Goal: Task Accomplishment & Management: Manage account settings

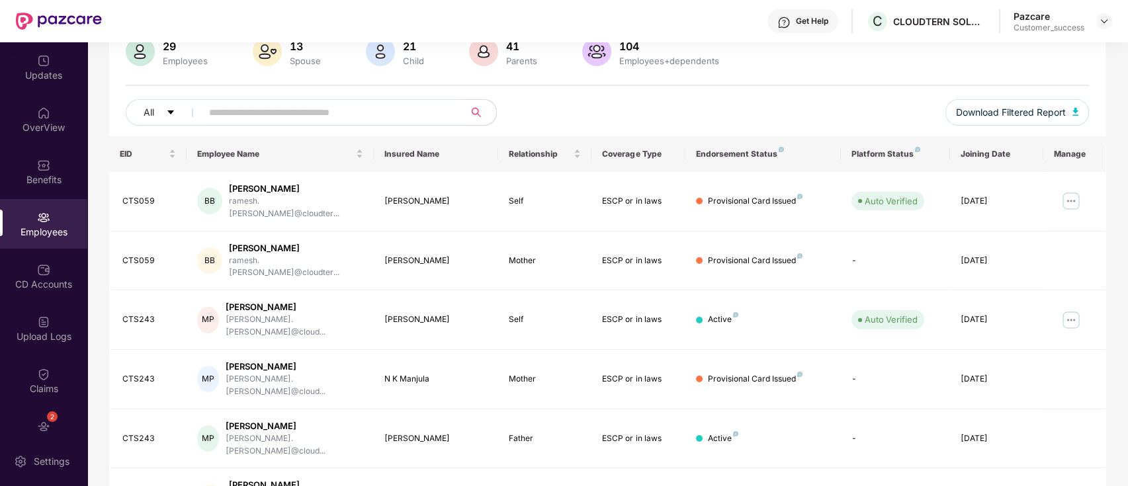
scroll to position [109, 0]
click at [1105, 23] on img at bounding box center [1104, 21] width 11 height 11
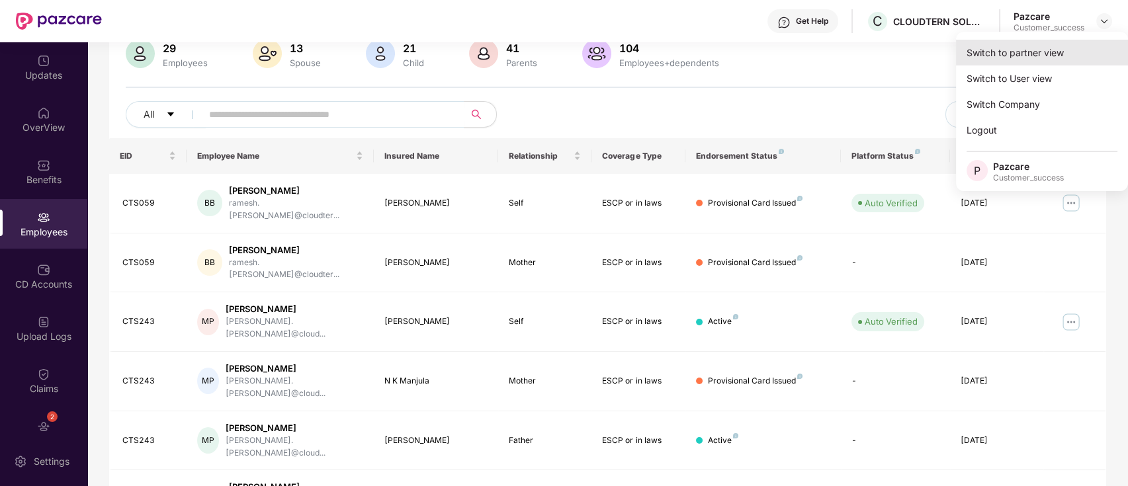
click at [1080, 43] on div "Switch to partner view" at bounding box center [1042, 53] width 172 height 26
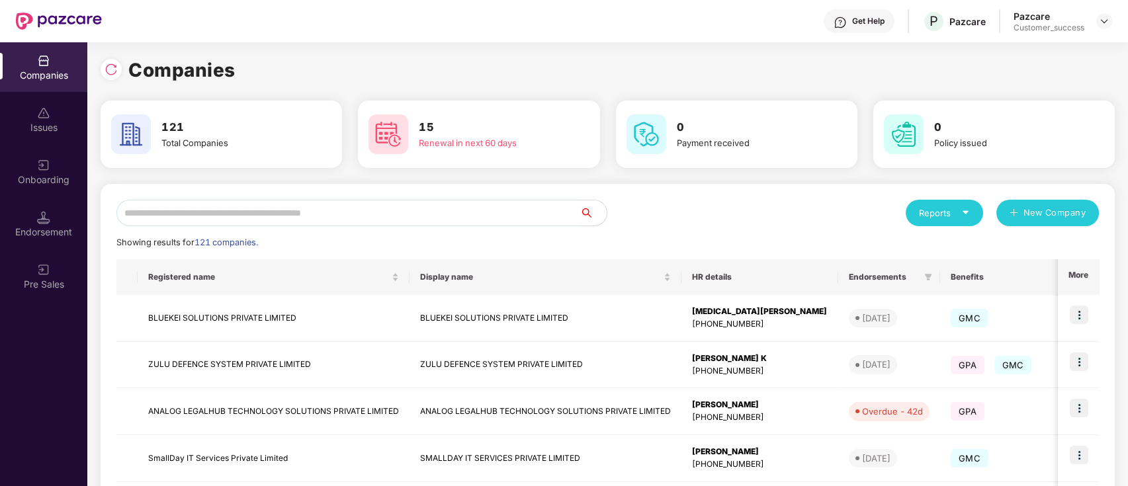
click at [567, 219] on input "text" at bounding box center [348, 213] width 464 height 26
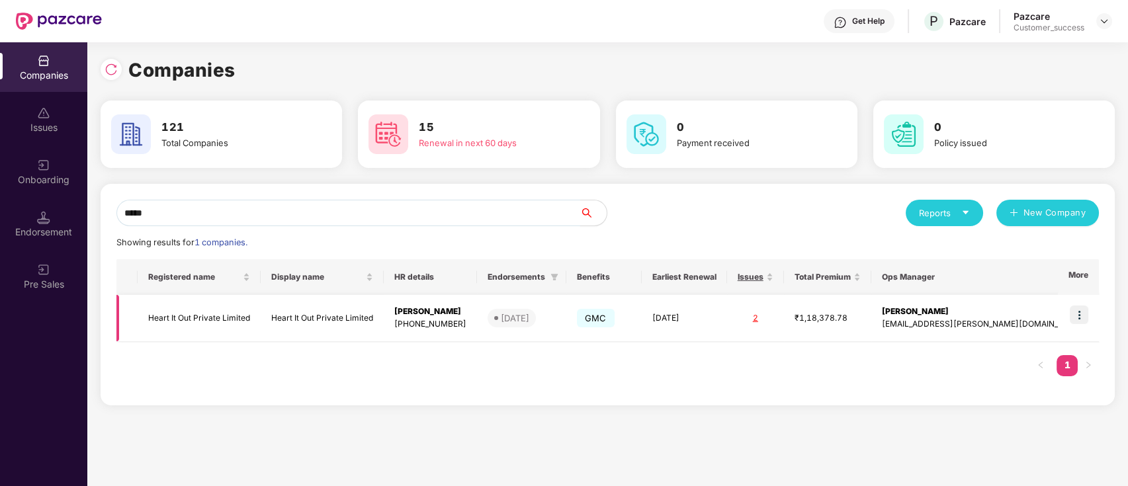
type input "*****"
click at [1088, 314] on img at bounding box center [1079, 315] width 19 height 19
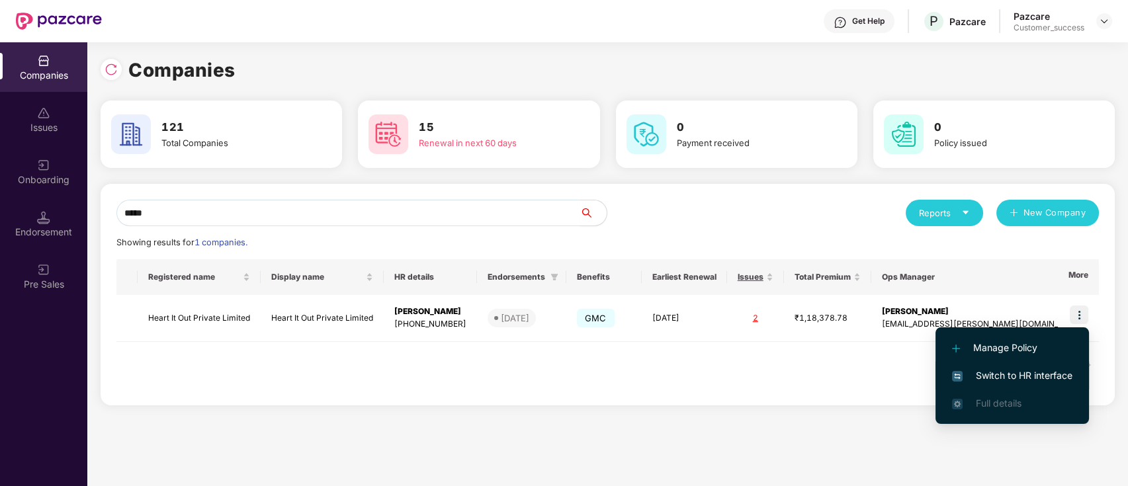
click at [1068, 371] on span "Switch to HR interface" at bounding box center [1012, 376] width 120 height 15
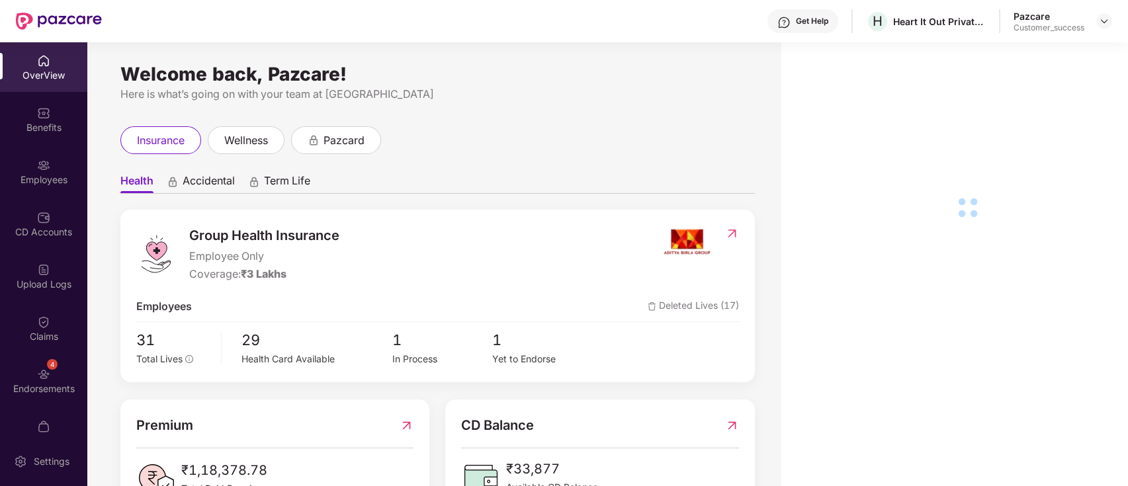
click at [39, 180] on div "Employees" at bounding box center [43, 179] width 87 height 13
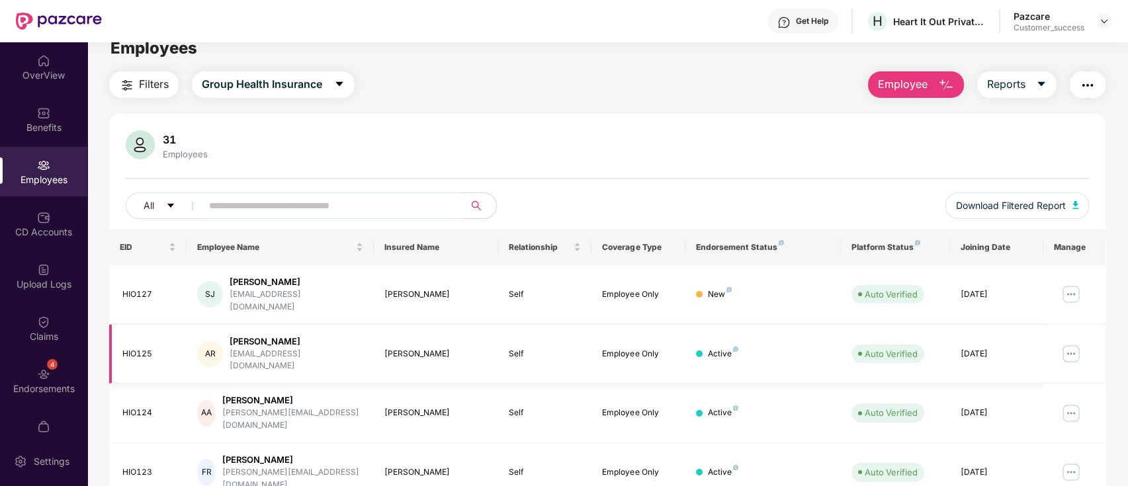
scroll to position [27, 0]
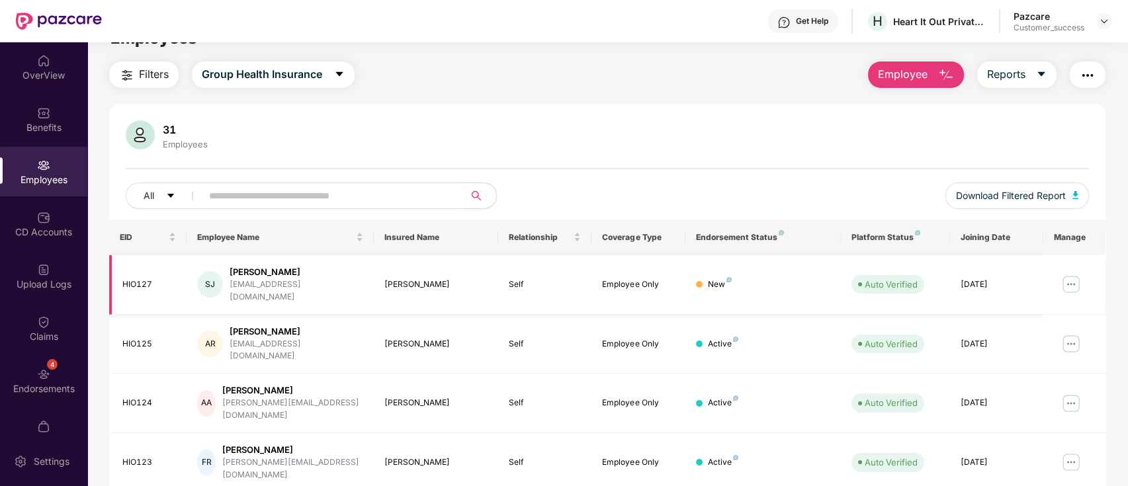
click at [263, 275] on div "[PERSON_NAME]" at bounding box center [297, 272] width 134 height 13
click at [260, 286] on div "[EMAIL_ADDRESS][DOMAIN_NAME]" at bounding box center [297, 291] width 134 height 25
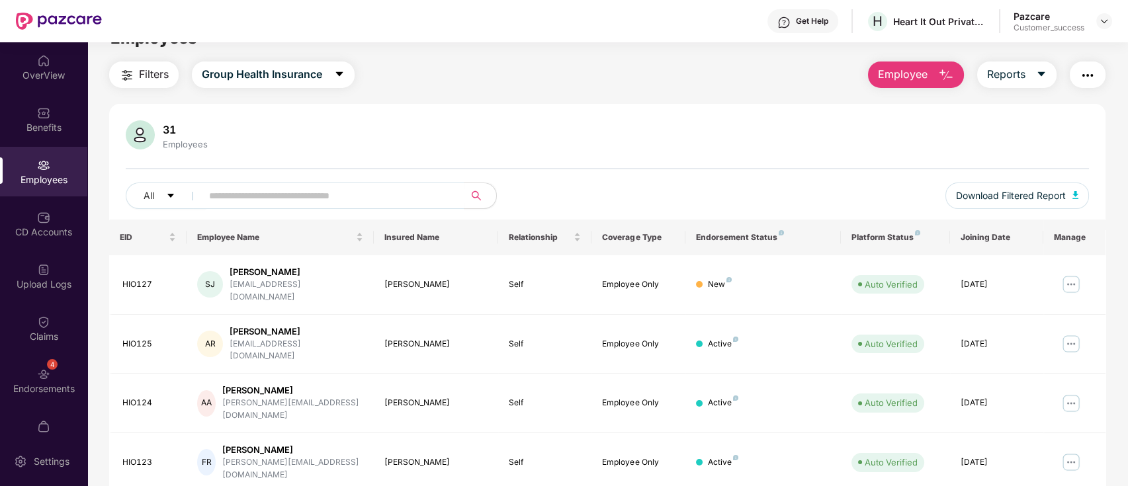
click at [613, 142] on div "31 Employees" at bounding box center [608, 136] width 964 height 32
click at [40, 360] on div "4 Endorsements" at bounding box center [43, 381] width 87 height 50
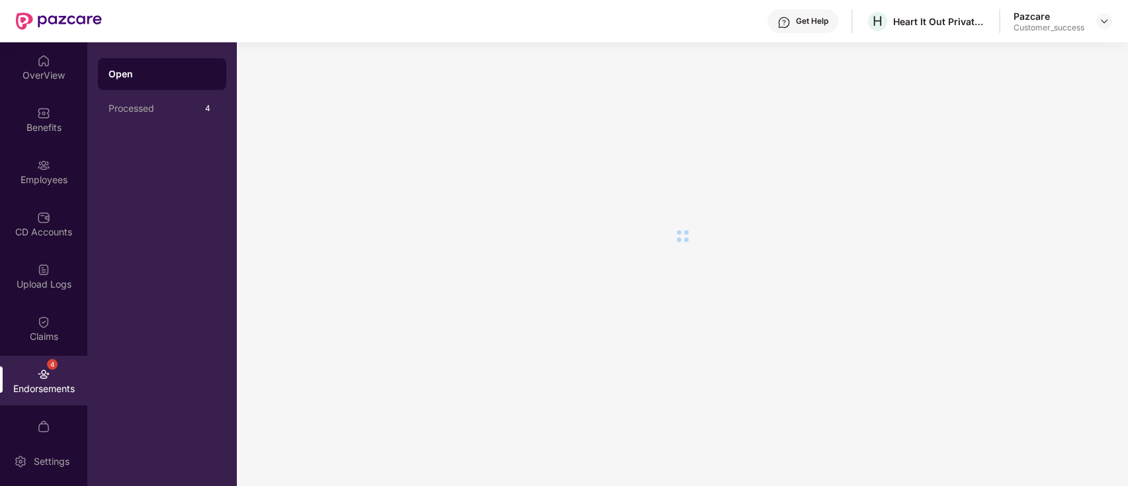
scroll to position [0, 0]
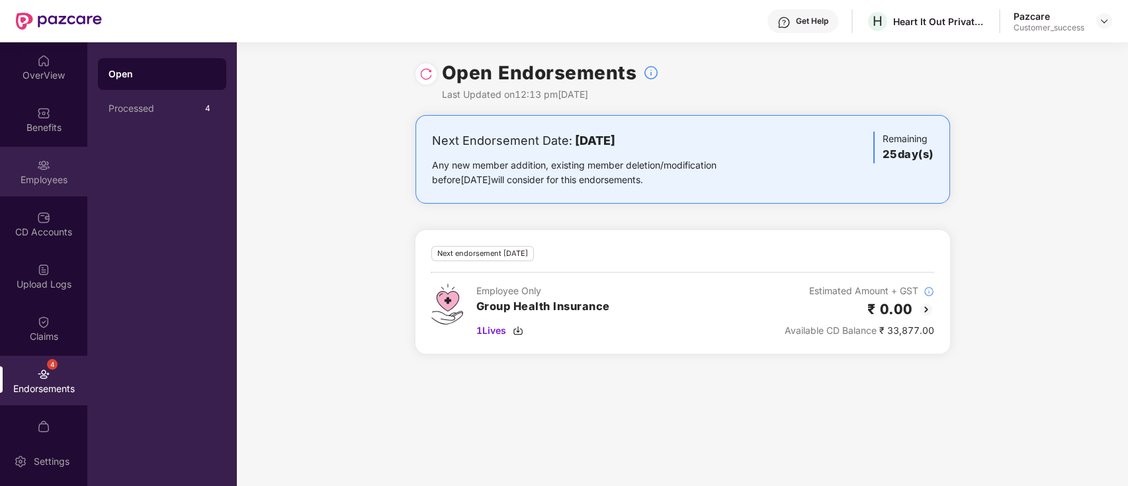
click at [65, 176] on div "Employees" at bounding box center [43, 179] width 87 height 13
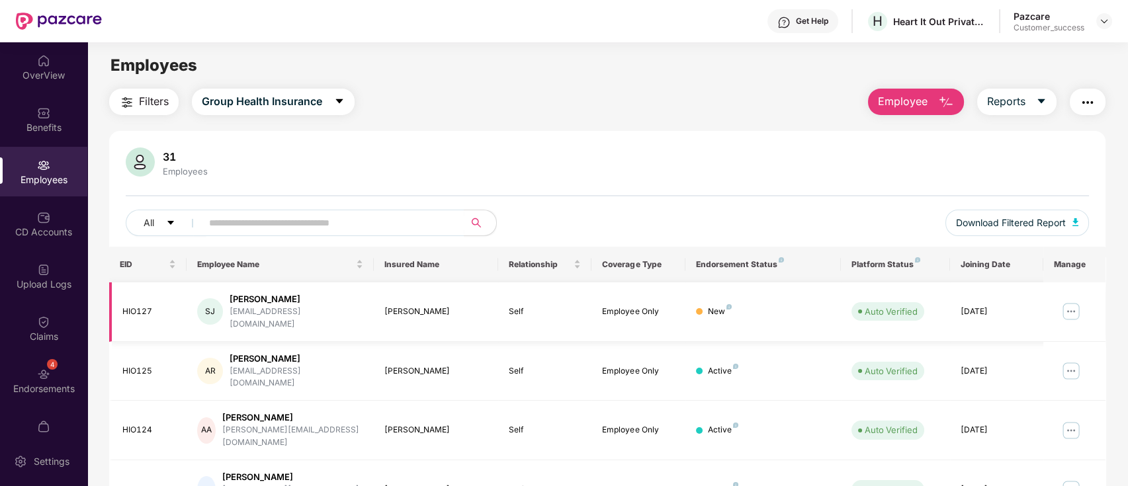
click at [1065, 309] on img at bounding box center [1071, 311] width 21 height 21
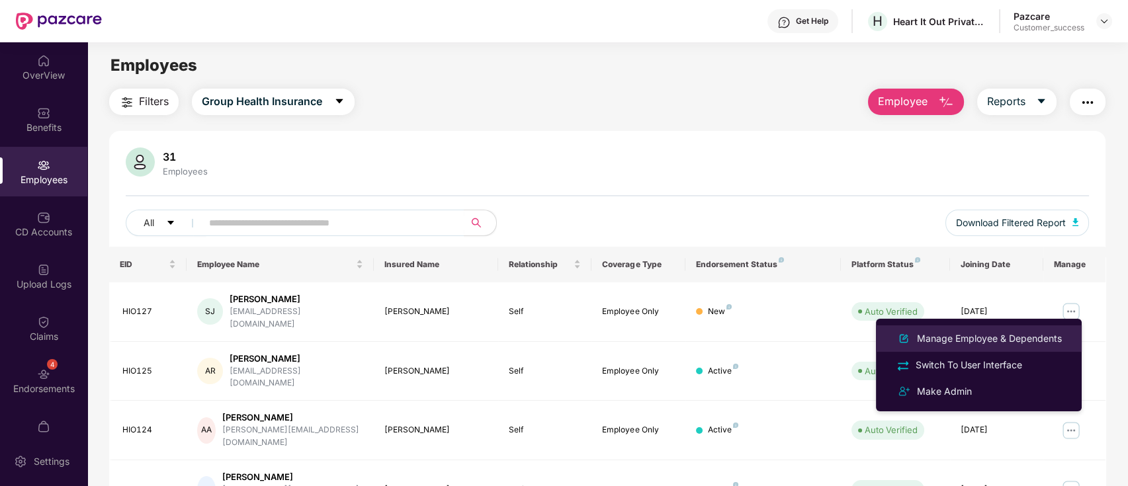
click at [995, 332] on div "Manage Employee & Dependents" at bounding box center [990, 339] width 150 height 15
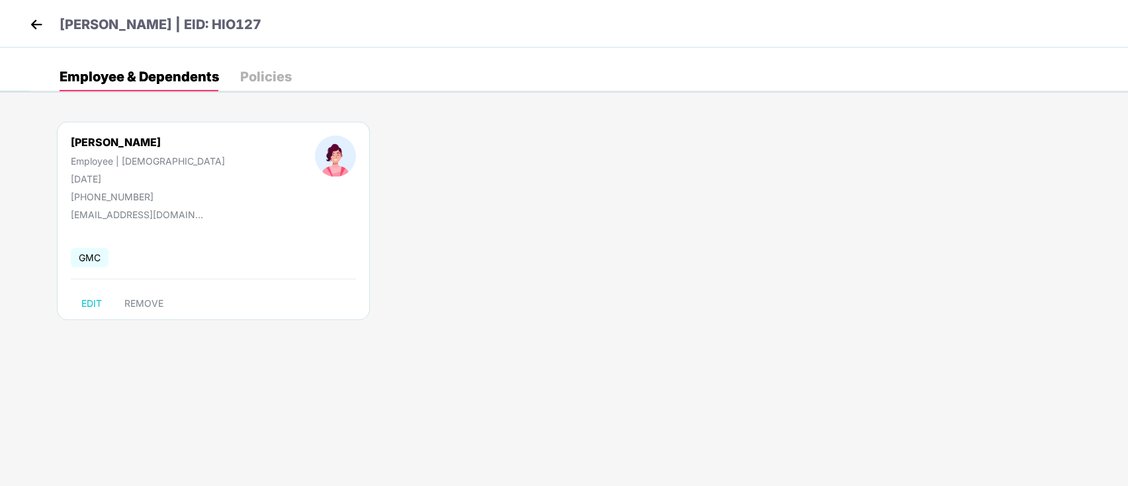
click at [37, 24] on img at bounding box center [36, 25] width 20 height 20
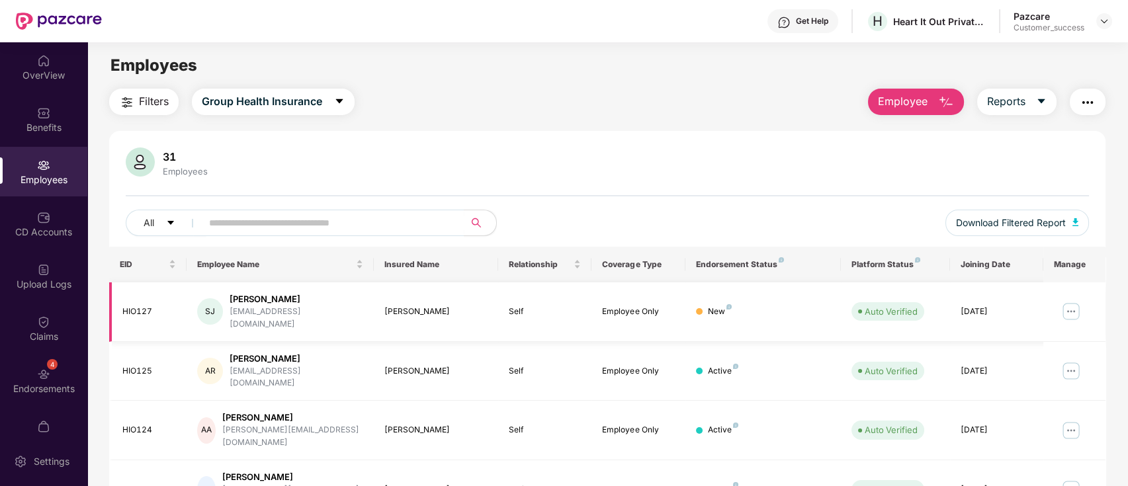
click at [278, 311] on div "[EMAIL_ADDRESS][DOMAIN_NAME]" at bounding box center [297, 318] width 134 height 25
copy div "[EMAIL_ADDRESS][DOMAIN_NAME]"
click at [59, 359] on div "4 Endorsements" at bounding box center [43, 381] width 87 height 50
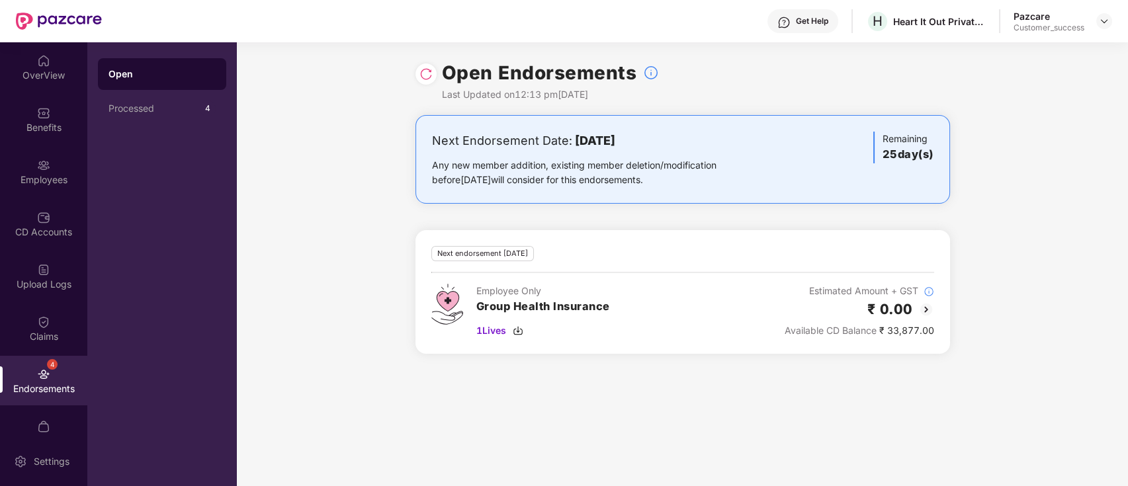
click at [500, 338] on div "Next endorsement [DATE] Employee Only Group Health Insurance 1 Lives Estimated …" at bounding box center [683, 292] width 535 height 124
click at [498, 331] on span "1 Lives" at bounding box center [492, 331] width 30 height 15
click at [928, 302] on img at bounding box center [927, 310] width 16 height 16
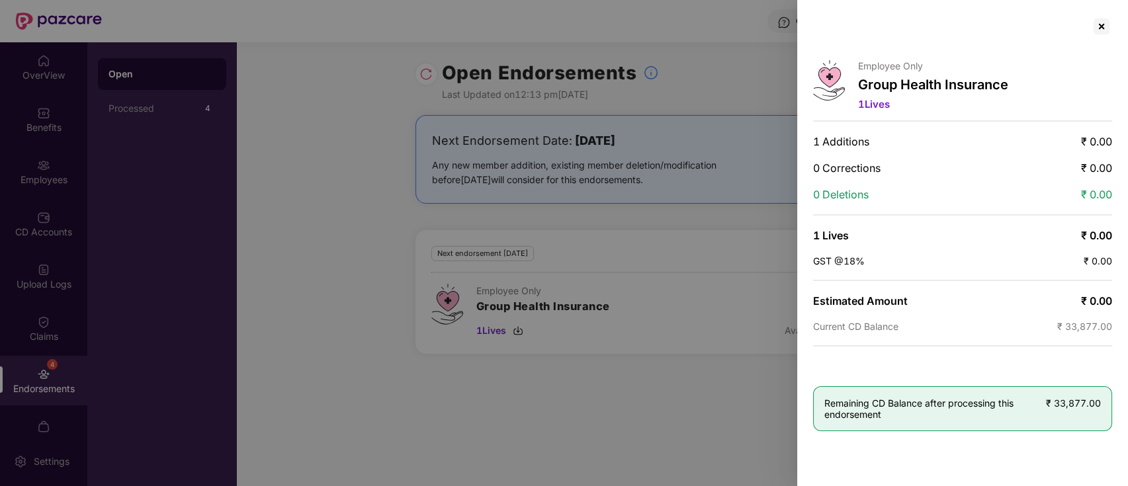
click at [692, 298] on div at bounding box center [564, 243] width 1128 height 486
click at [1103, 24] on div at bounding box center [1101, 26] width 21 height 21
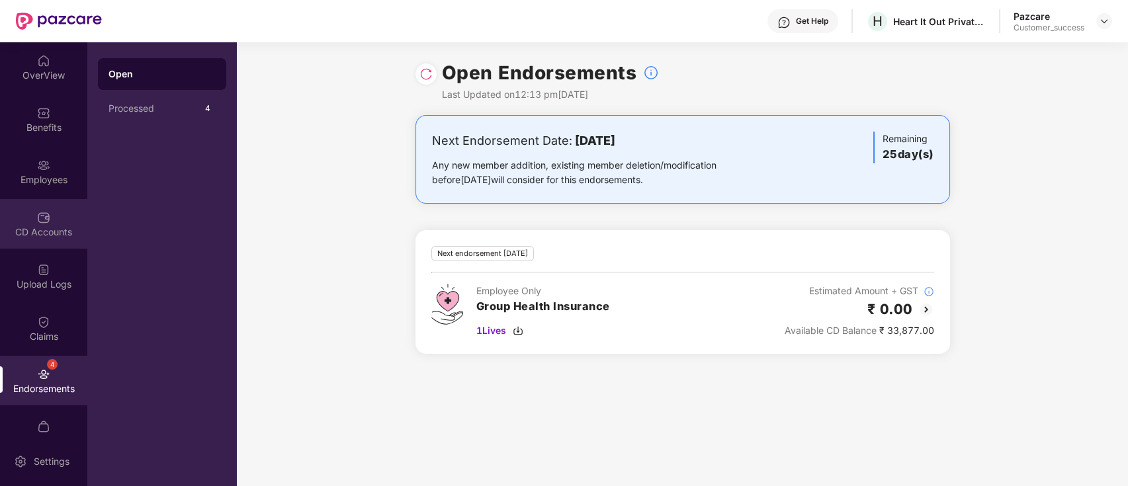
click at [48, 202] on div "CD Accounts" at bounding box center [43, 224] width 87 height 50
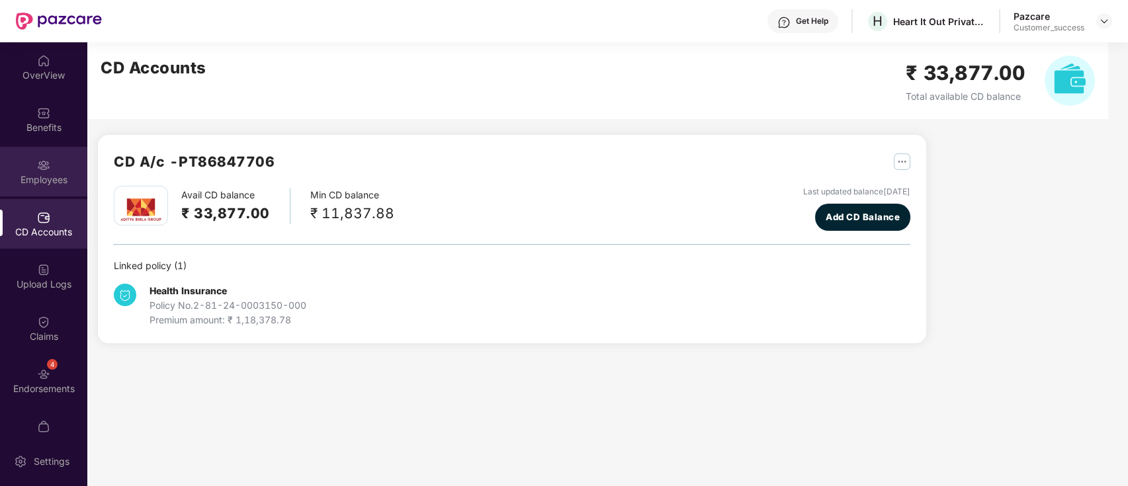
click at [29, 174] on div "Employees" at bounding box center [43, 179] width 87 height 13
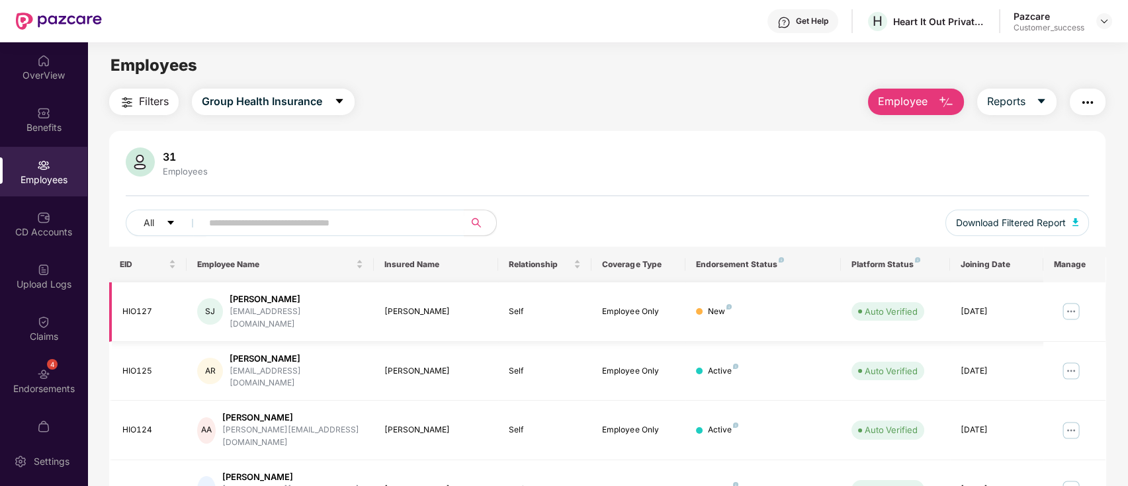
click at [1078, 304] on img at bounding box center [1071, 311] width 21 height 21
drag, startPoint x: 160, startPoint y: 310, endPoint x: 119, endPoint y: 305, distance: 40.6
click at [119, 305] on td "HIO127" at bounding box center [148, 313] width 78 height 60
copy div "HIO127"
click at [1085, 104] on img "button" at bounding box center [1088, 103] width 16 height 16
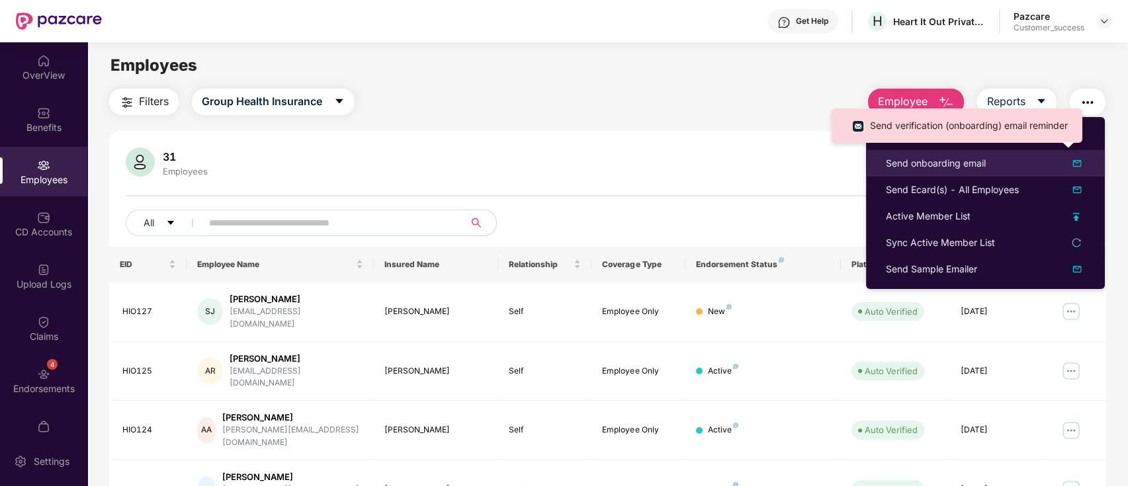
click at [935, 165] on div "Send onboarding email" at bounding box center [936, 163] width 100 height 15
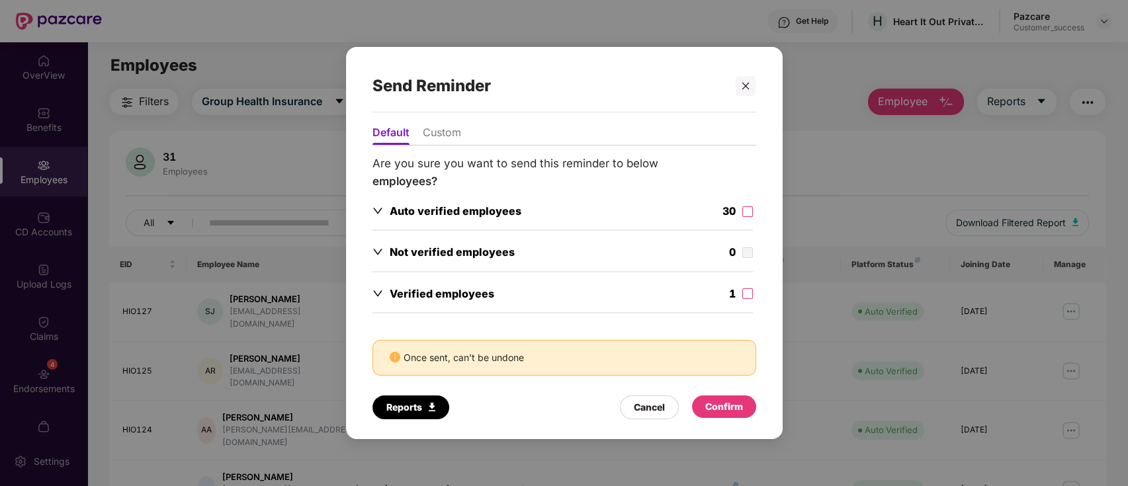
click at [444, 130] on li "Custom" at bounding box center [442, 135] width 38 height 19
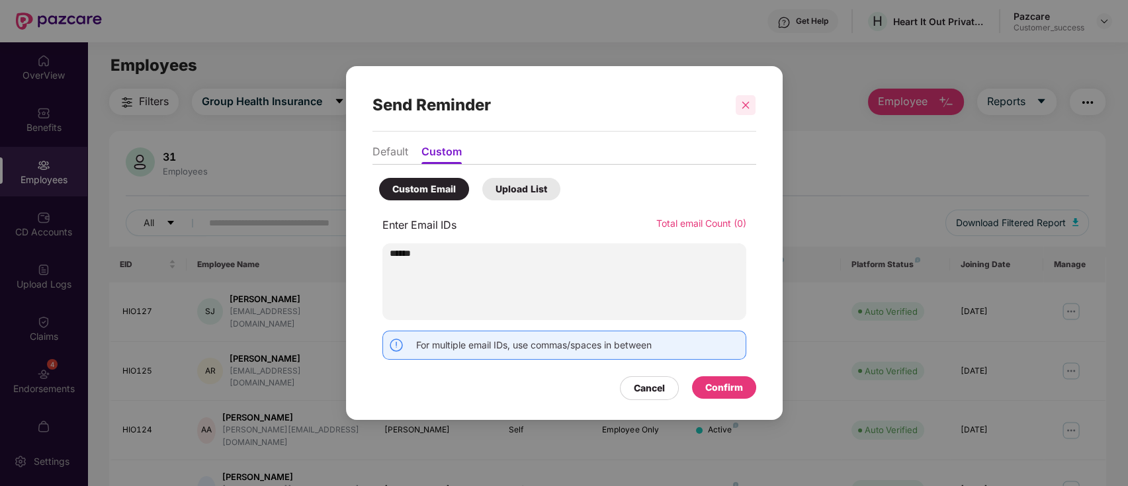
type input "******"
click at [743, 104] on icon "close" at bounding box center [745, 105] width 9 height 9
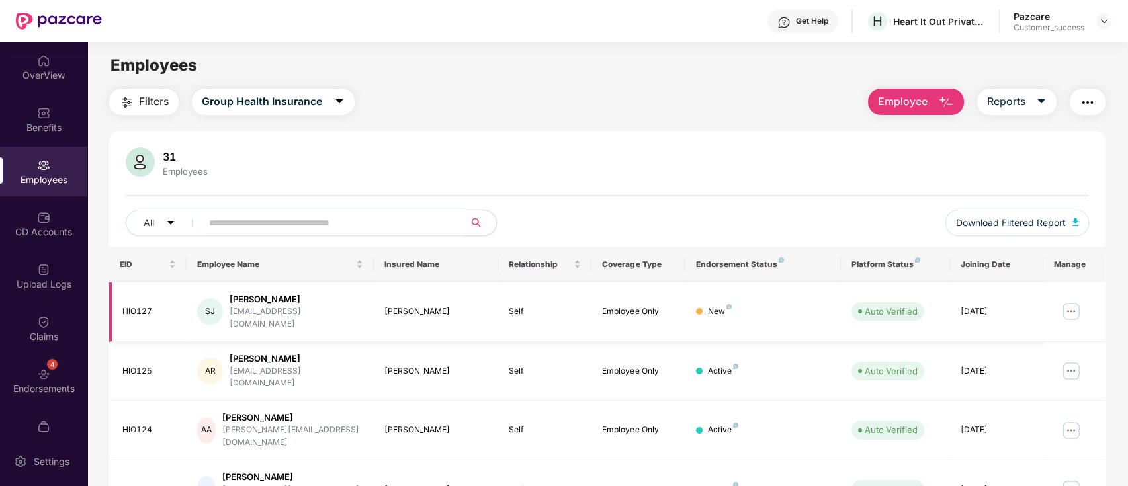
click at [271, 310] on div "[EMAIL_ADDRESS][DOMAIN_NAME]" at bounding box center [297, 318] width 134 height 25
copy div "[EMAIL_ADDRESS][DOMAIN_NAME]"
click at [1089, 91] on button "button" at bounding box center [1088, 102] width 36 height 26
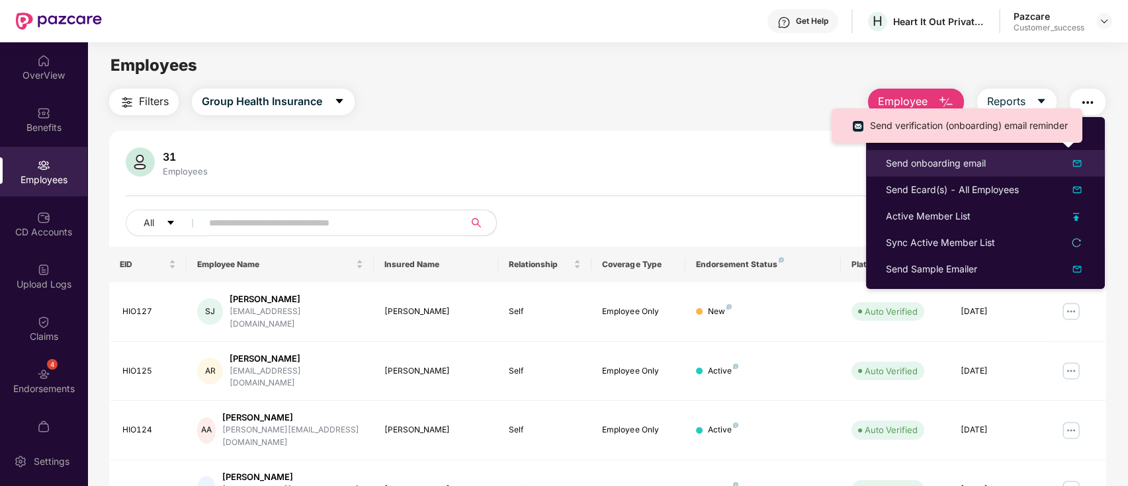
click at [934, 162] on div "Send onboarding email" at bounding box center [936, 163] width 100 height 15
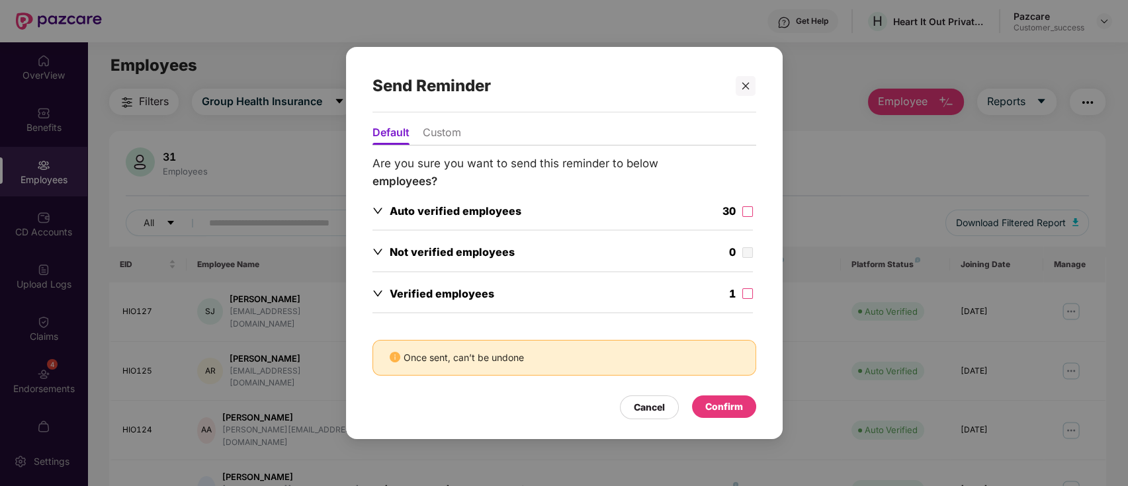
click at [428, 130] on li "Custom" at bounding box center [442, 135] width 38 height 19
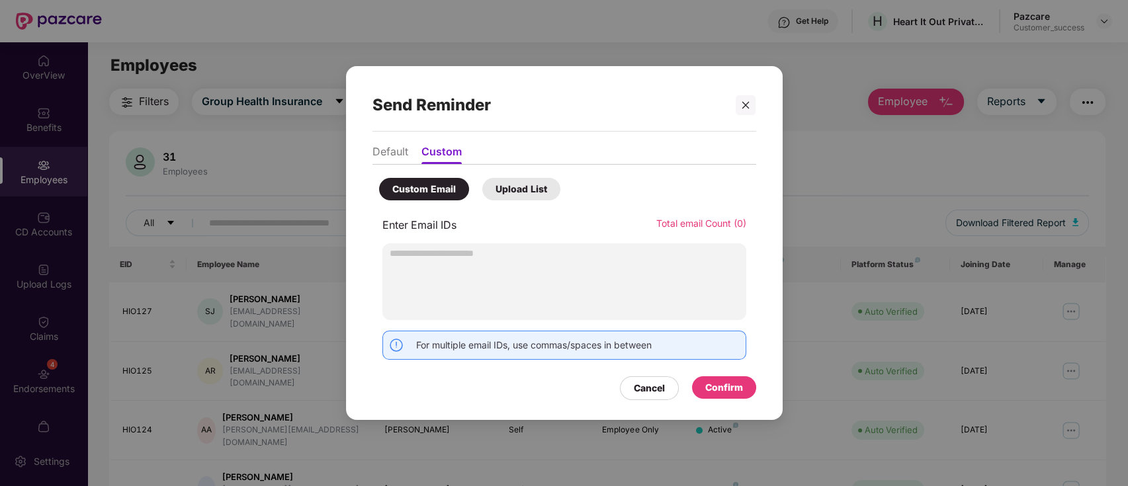
type input "**********"
click at [708, 394] on div "Confirm" at bounding box center [725, 388] width 38 height 15
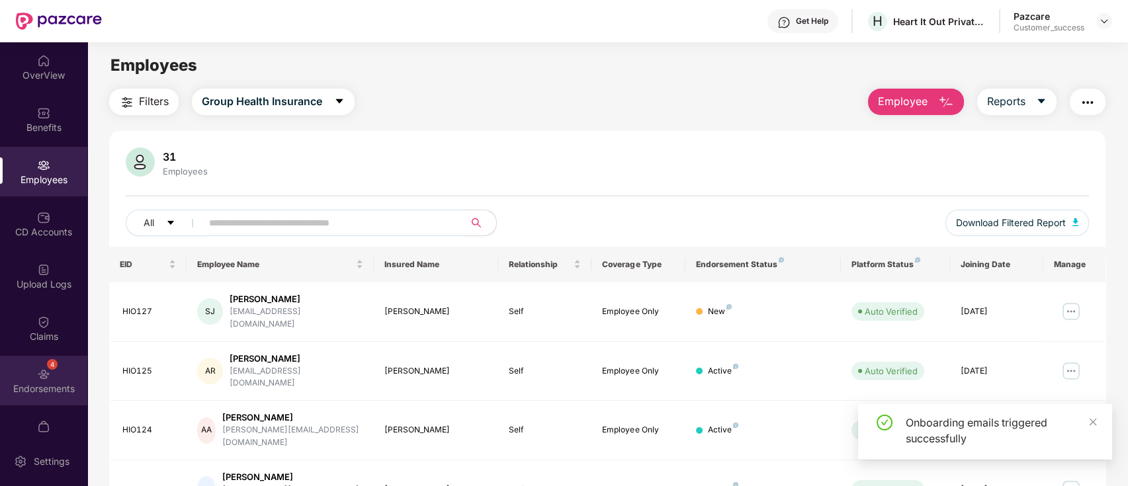
click at [68, 357] on div "4 Endorsements" at bounding box center [43, 381] width 87 height 50
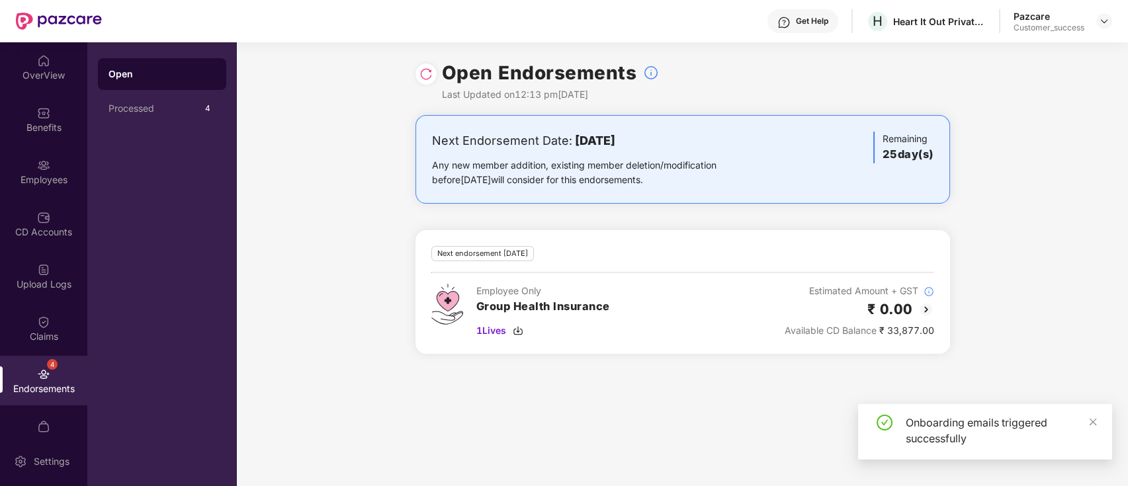
click at [424, 76] on img at bounding box center [426, 74] width 13 height 13
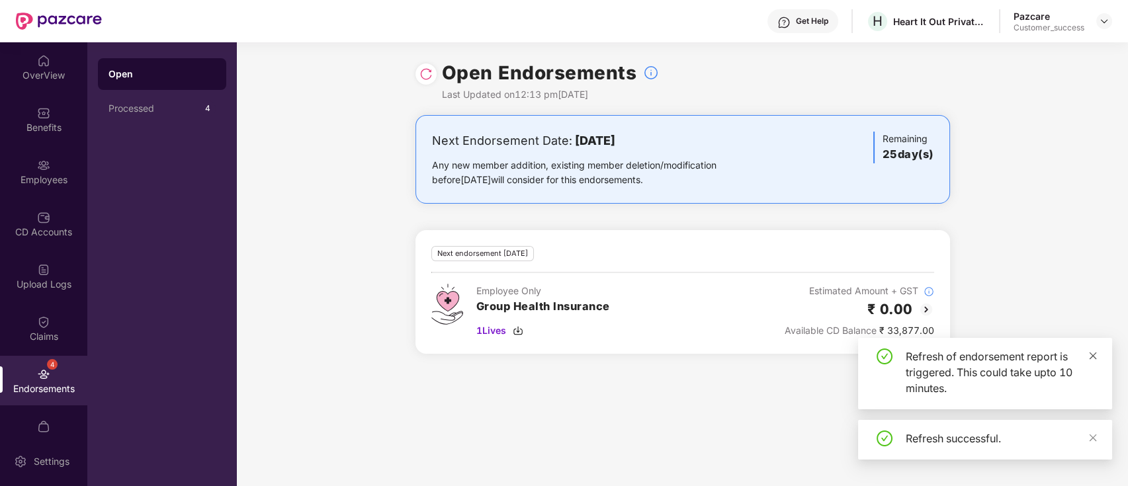
click at [1095, 354] on icon "close" at bounding box center [1093, 355] width 9 height 9
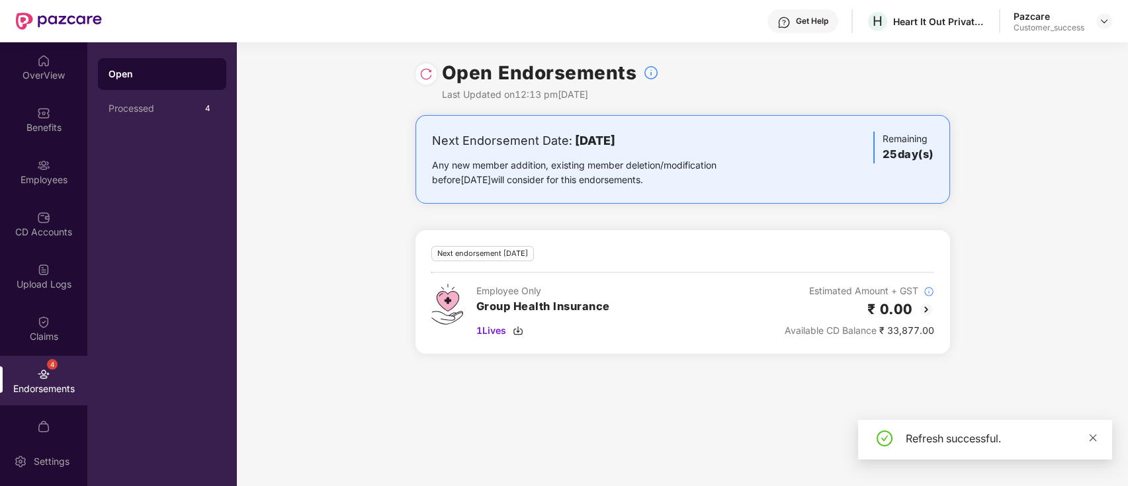
click at [1091, 436] on icon "close" at bounding box center [1093, 438] width 9 height 9
click at [929, 310] on img at bounding box center [927, 310] width 16 height 16
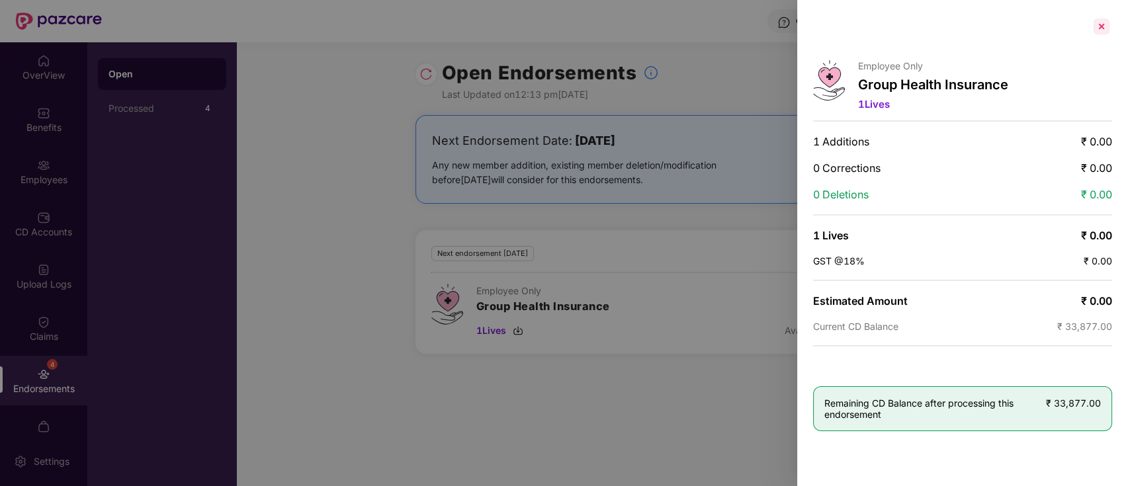
click at [1100, 34] on div at bounding box center [1101, 26] width 21 height 21
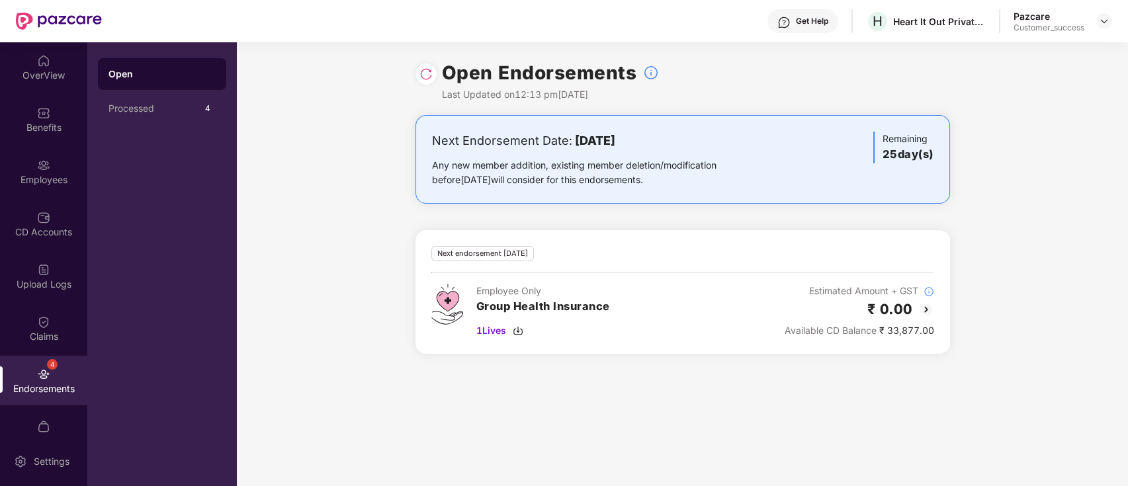
click at [342, 171] on div "Next Endorsement Date: [DATE] Any new member addition, existing member deletion…" at bounding box center [683, 242] width 892 height 255
click at [28, 191] on div "Employees" at bounding box center [43, 172] width 87 height 50
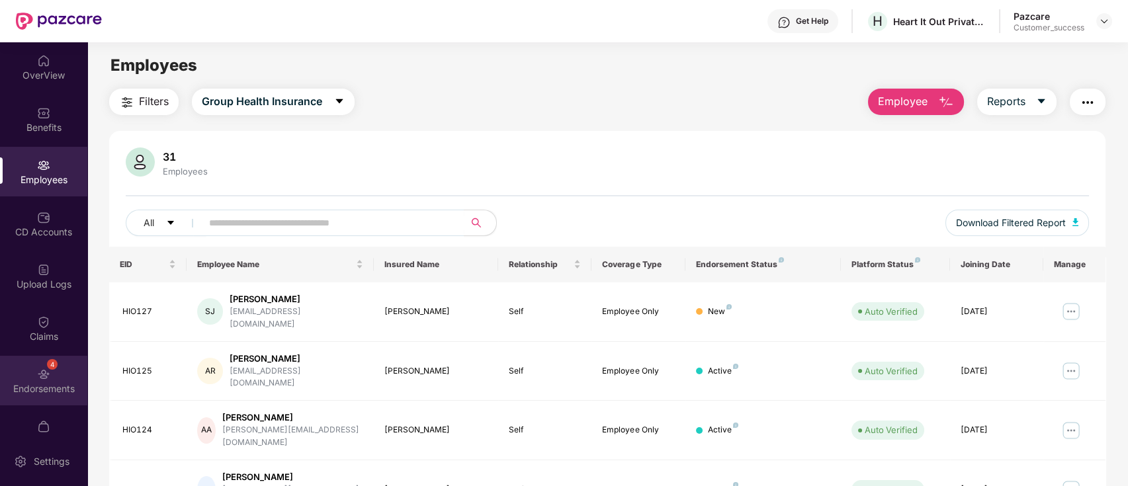
click at [50, 377] on div "4 Endorsements" at bounding box center [43, 381] width 87 height 50
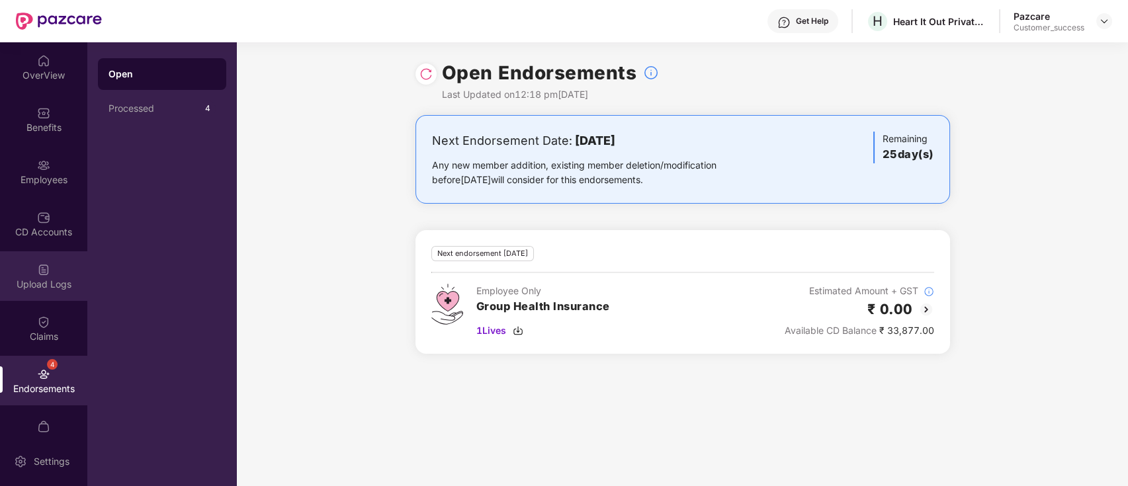
click at [49, 295] on div "Upload Logs" at bounding box center [43, 277] width 87 height 50
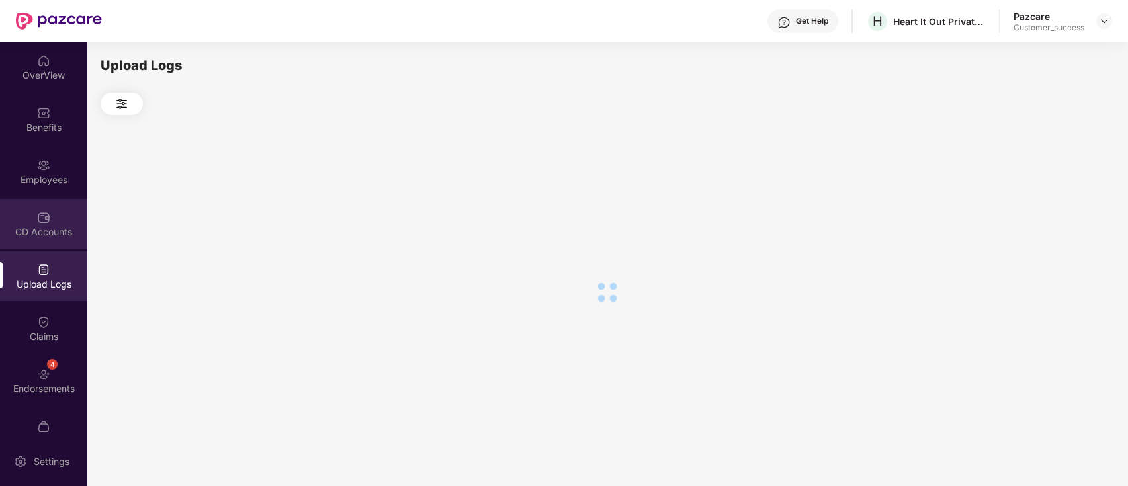
click at [49, 234] on div "CD Accounts" at bounding box center [43, 232] width 87 height 13
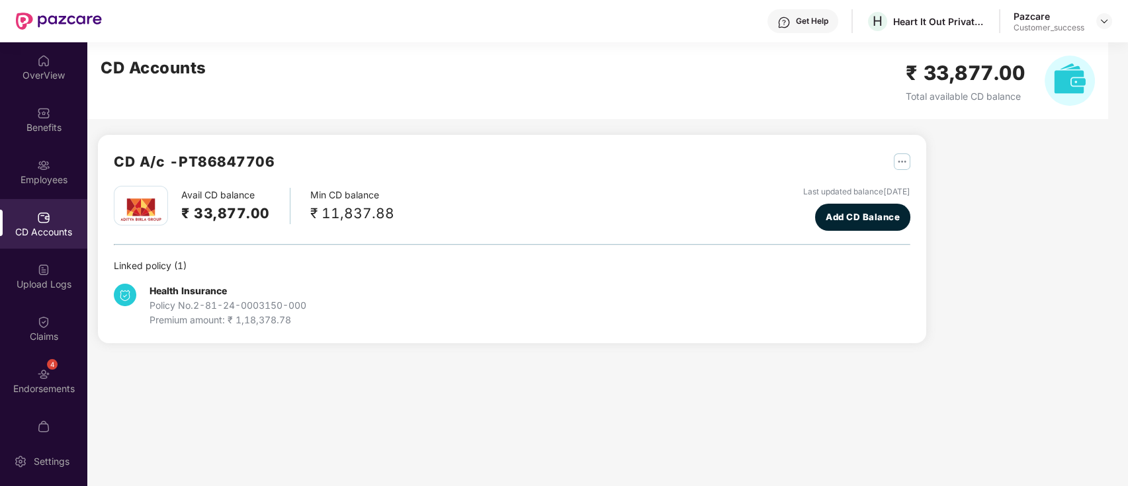
click at [32, 199] on div "CD Accounts" at bounding box center [43, 224] width 87 height 50
click at [41, 183] on div "Employees" at bounding box center [43, 179] width 87 height 13
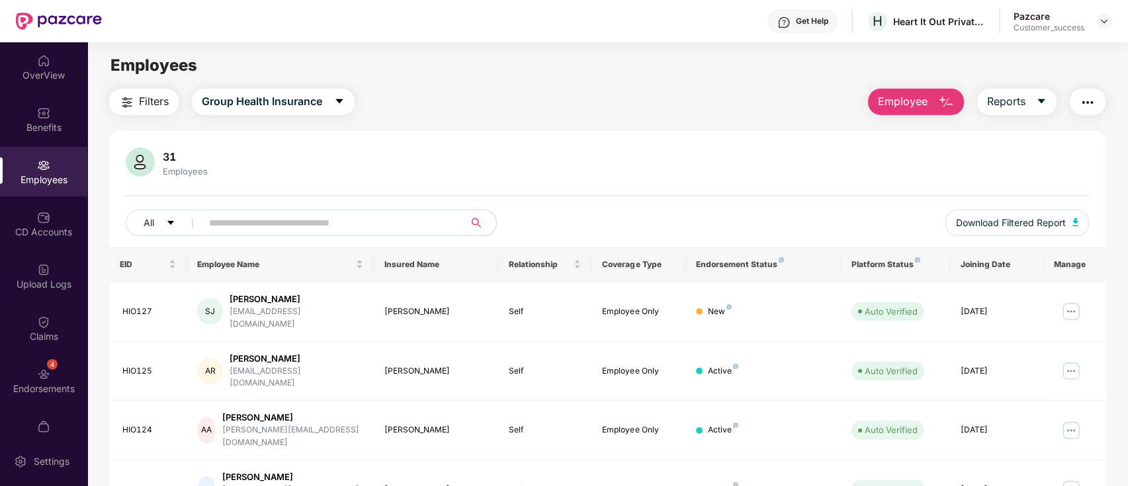
click at [580, 215] on div "All" at bounding box center [407, 223] width 563 height 26
click at [482, 177] on div "31 Employees" at bounding box center [608, 164] width 964 height 32
click at [58, 379] on div "4 Endorsements" at bounding box center [43, 381] width 87 height 50
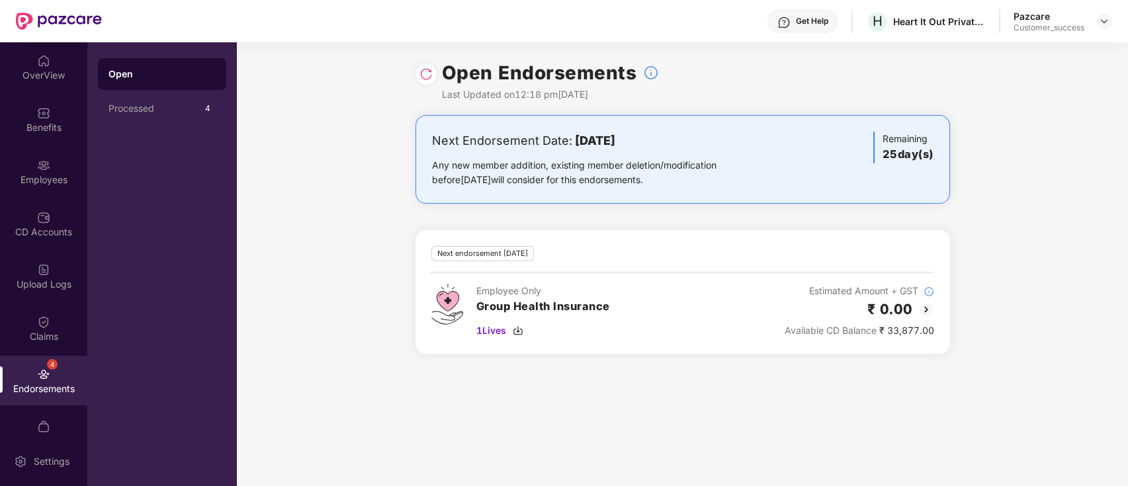
click at [302, 276] on div "Next Endorsement Date: [DATE] Any new member addition, existing member deletion…" at bounding box center [683, 242] width 892 height 255
click at [420, 71] on img at bounding box center [426, 74] width 13 height 13
click at [422, 76] on img at bounding box center [426, 74] width 13 height 13
click at [1105, 19] on img at bounding box center [1104, 21] width 11 height 11
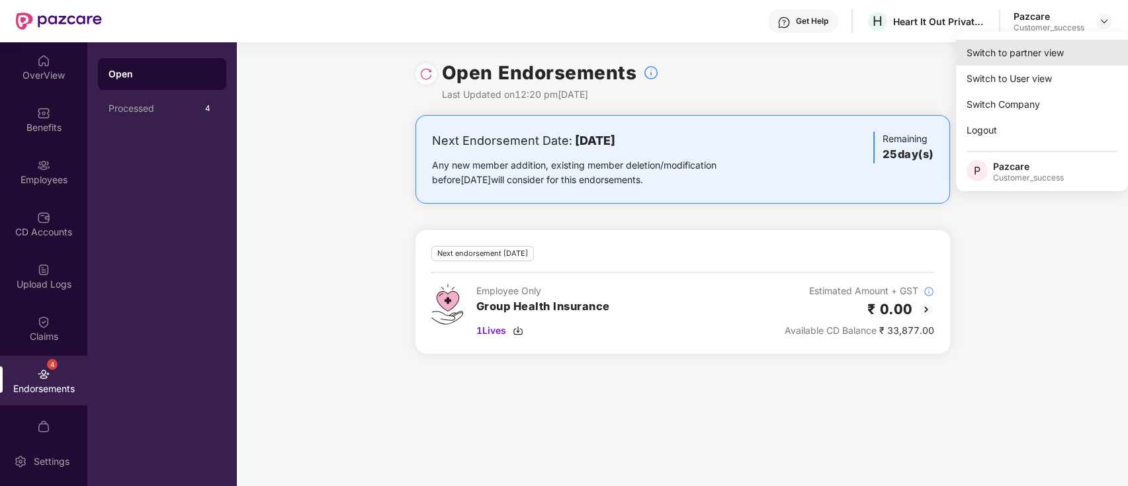
drag, startPoint x: 1064, startPoint y: 39, endPoint x: 1053, endPoint y: 42, distance: 11.7
click at [1053, 42] on div "Switch to partner view" at bounding box center [1042, 53] width 172 height 26
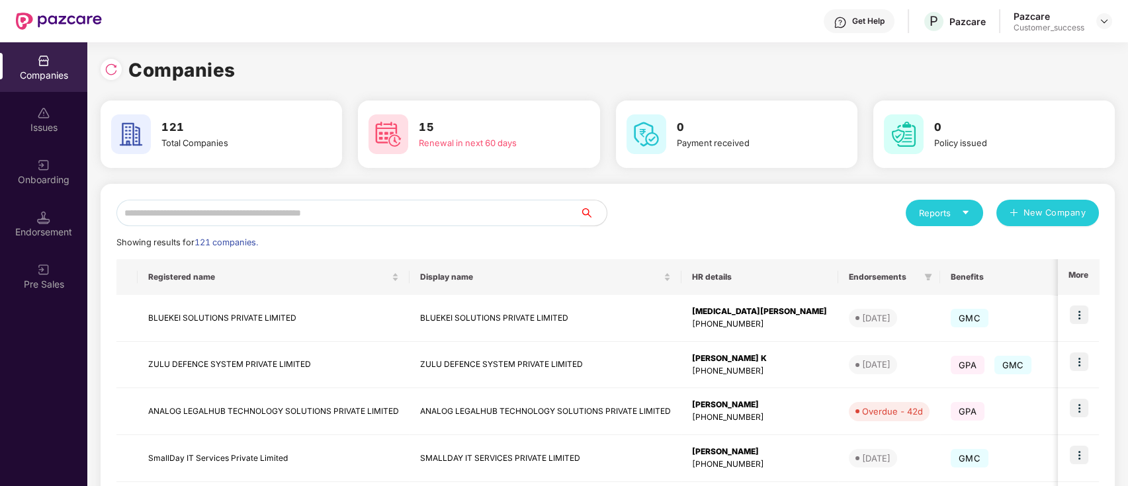
click at [345, 221] on input "text" at bounding box center [348, 213] width 464 height 26
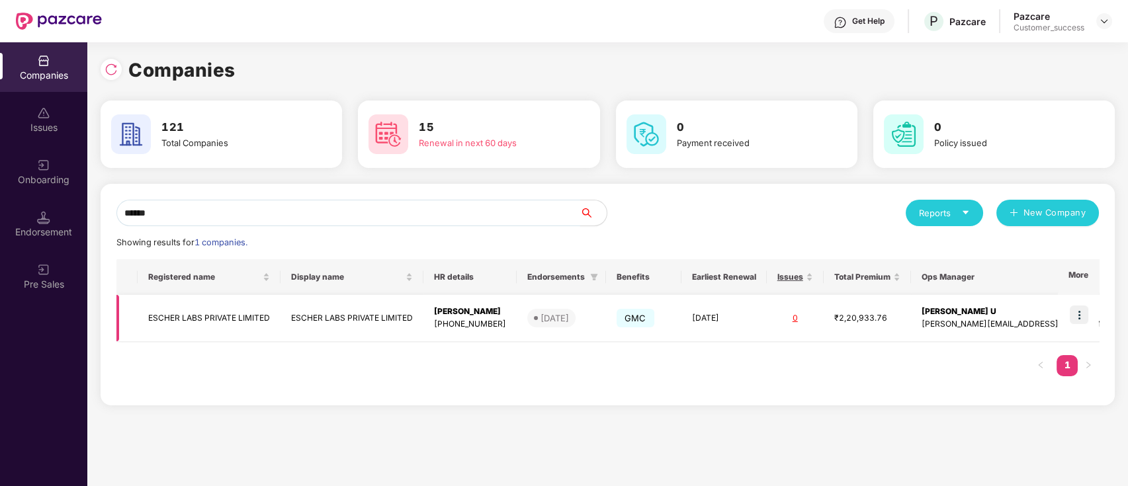
type input "******"
click at [1080, 306] on img at bounding box center [1079, 315] width 19 height 19
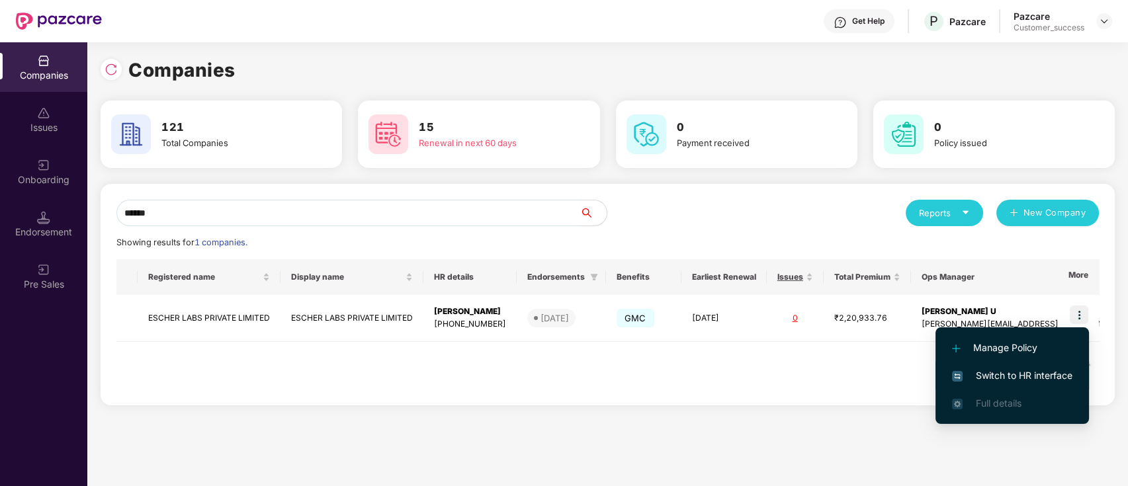
click at [1005, 370] on span "Switch to HR interface" at bounding box center [1012, 376] width 120 height 15
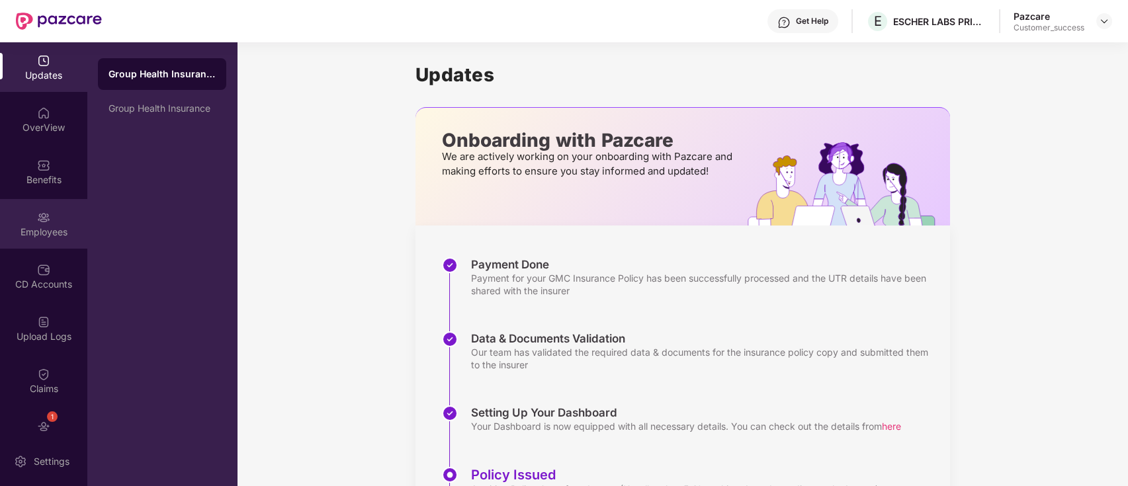
click at [22, 230] on div "Employees" at bounding box center [43, 232] width 87 height 13
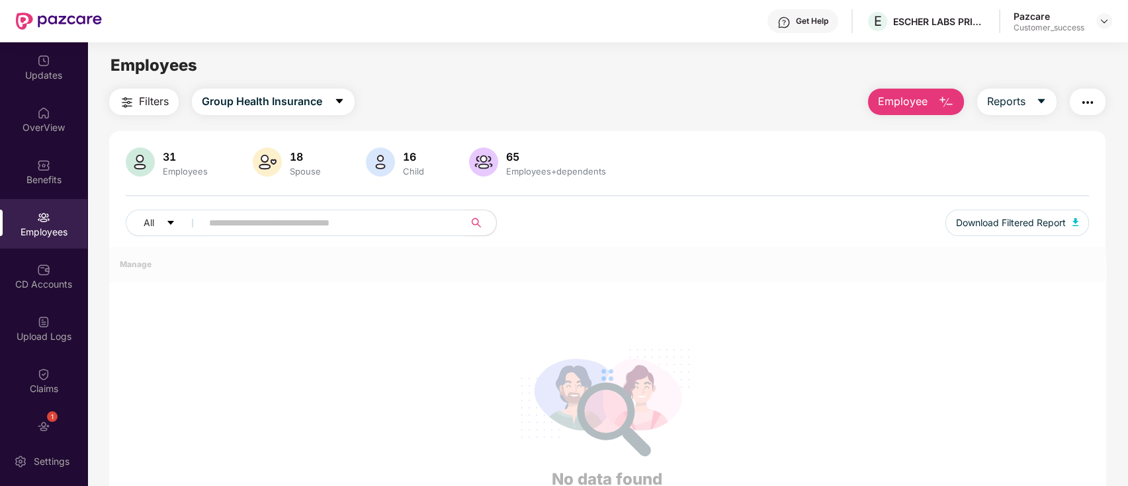
click at [313, 225] on input "text" at bounding box center [328, 223] width 238 height 20
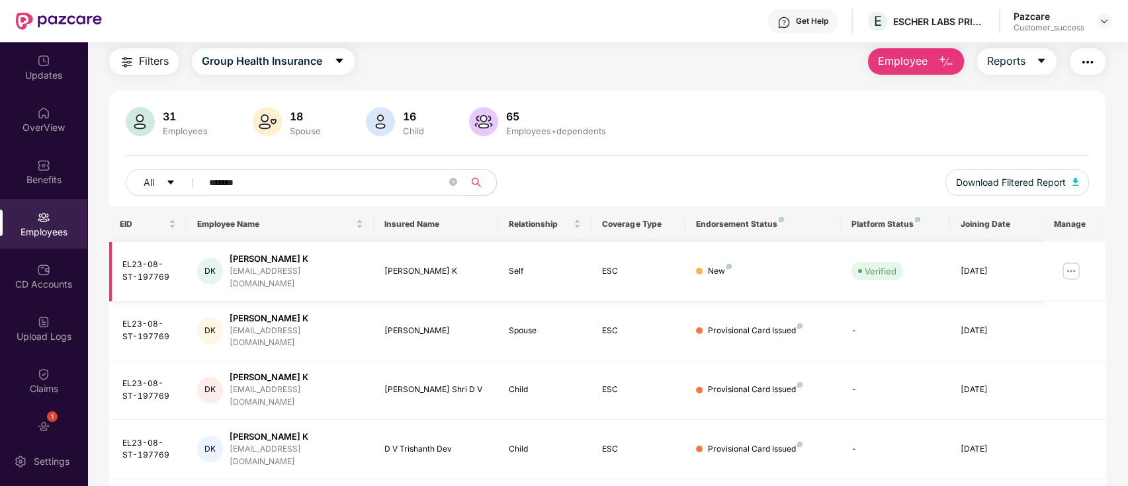
scroll to position [42, 0]
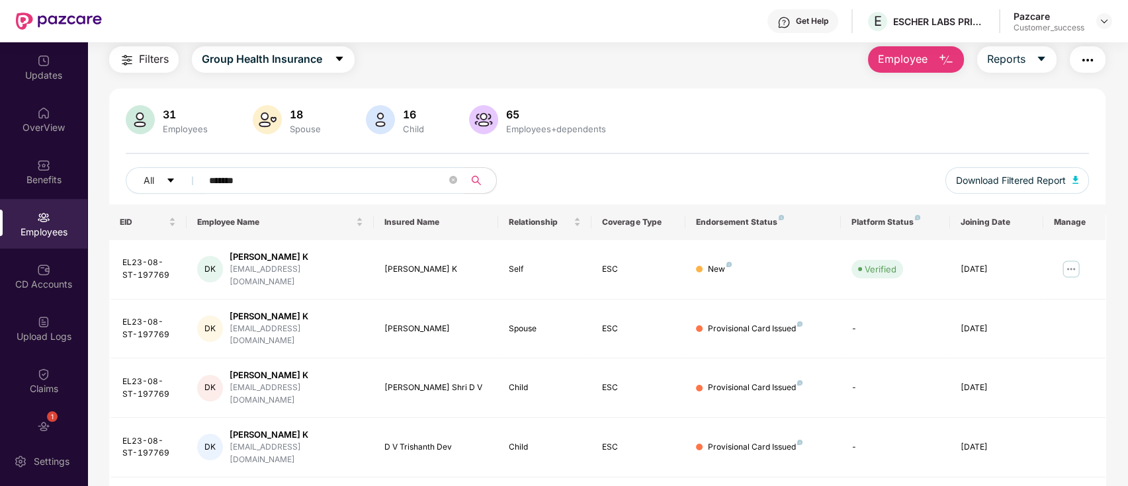
type input "*******"
click at [1081, 56] on img "button" at bounding box center [1088, 60] width 16 height 16
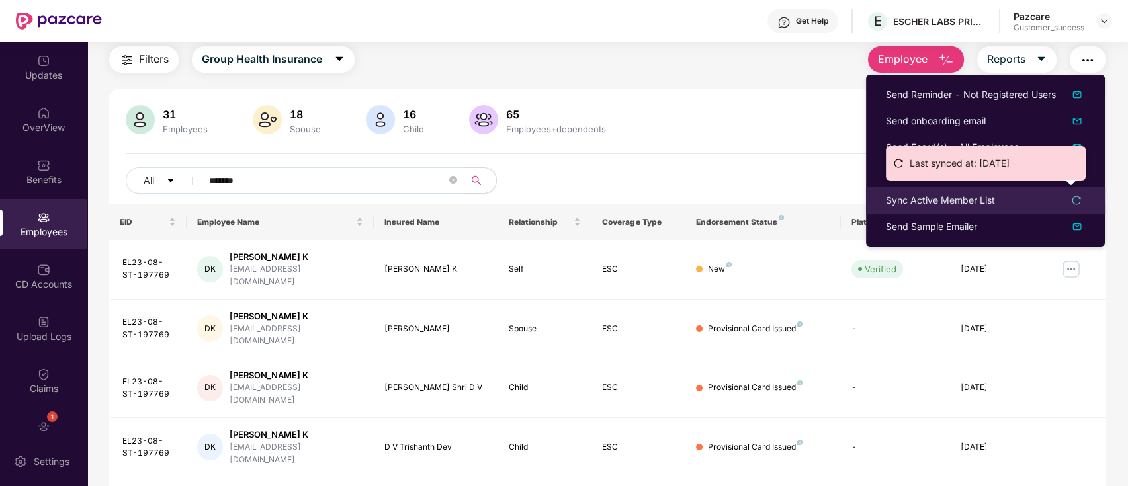
click at [954, 199] on div "Sync Active Member List" at bounding box center [940, 200] width 109 height 15
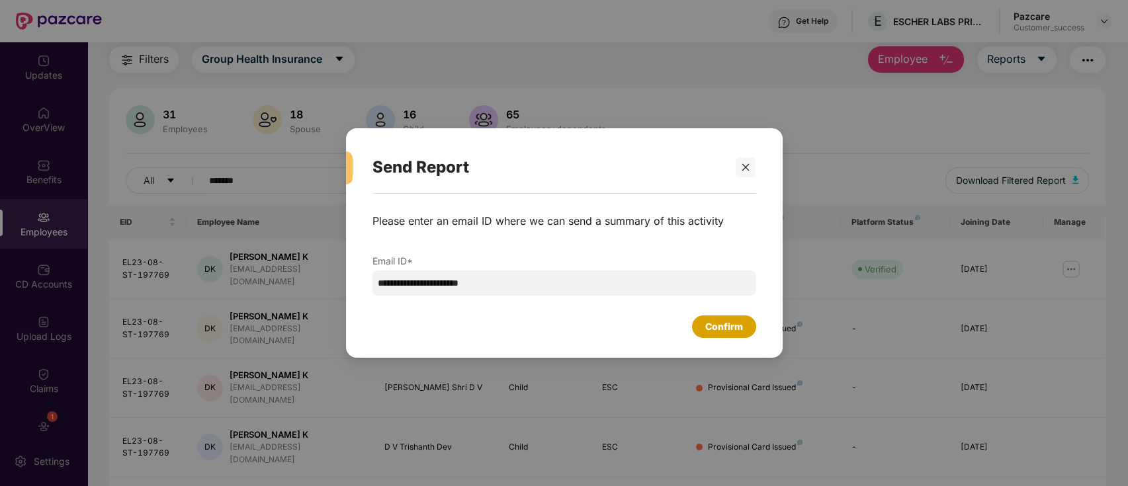
click at [722, 333] on div "Confirm" at bounding box center [725, 327] width 38 height 15
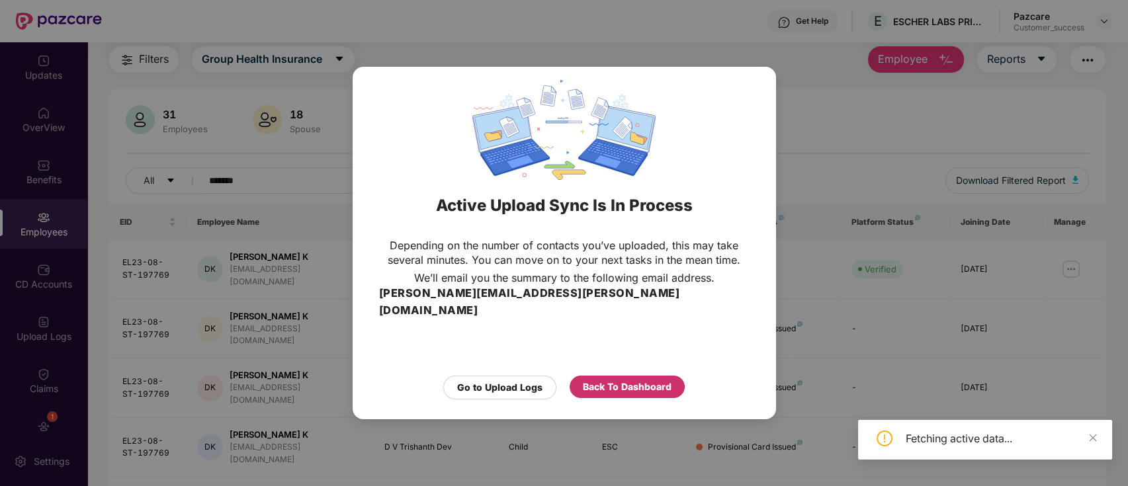
drag, startPoint x: 616, startPoint y: 377, endPoint x: 95, endPoint y: 3, distance: 642.2
click at [615, 380] on div "Back To Dashboard" at bounding box center [627, 387] width 89 height 15
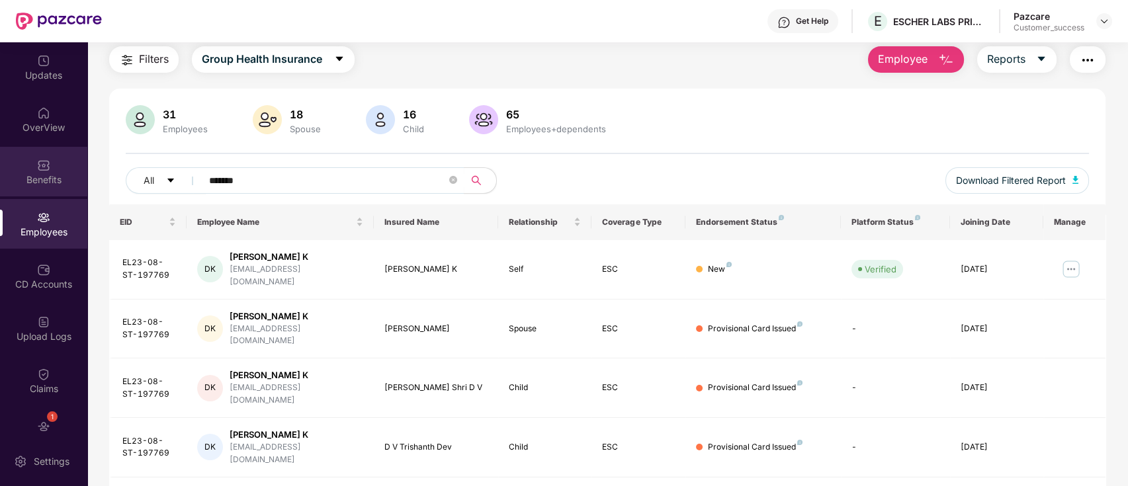
click at [21, 156] on div "Benefits" at bounding box center [43, 172] width 87 height 50
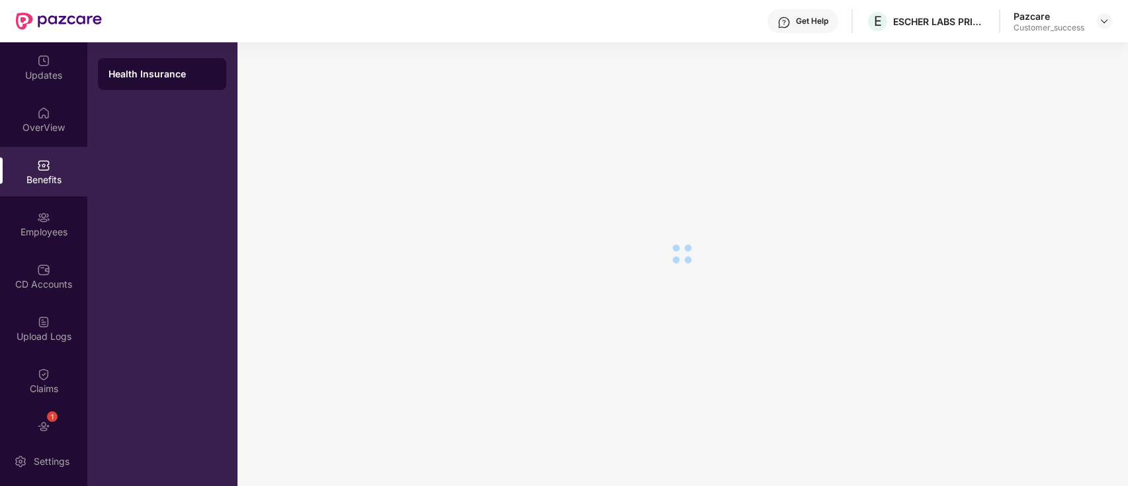
click at [30, 107] on div "OverView" at bounding box center [43, 120] width 87 height 50
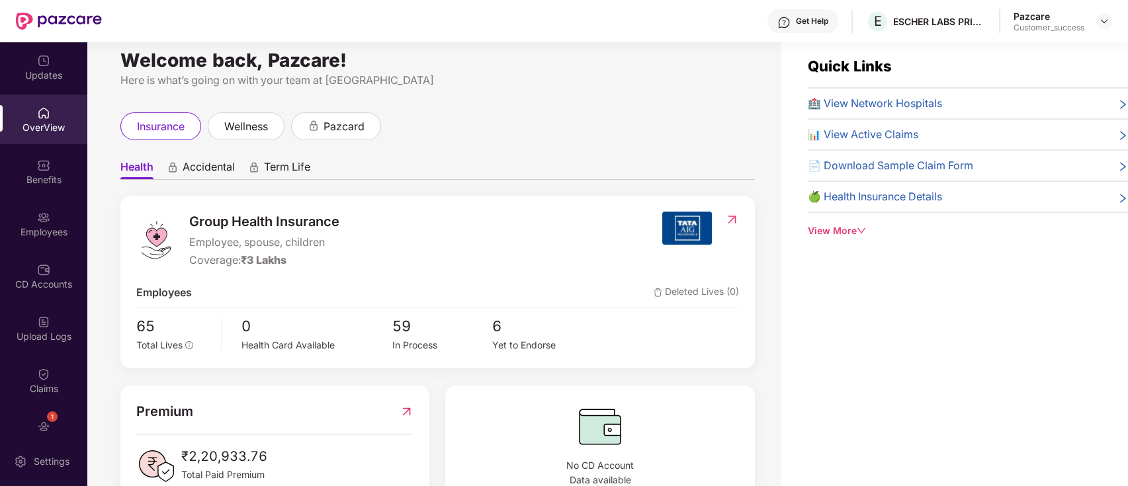
scroll to position [0, 0]
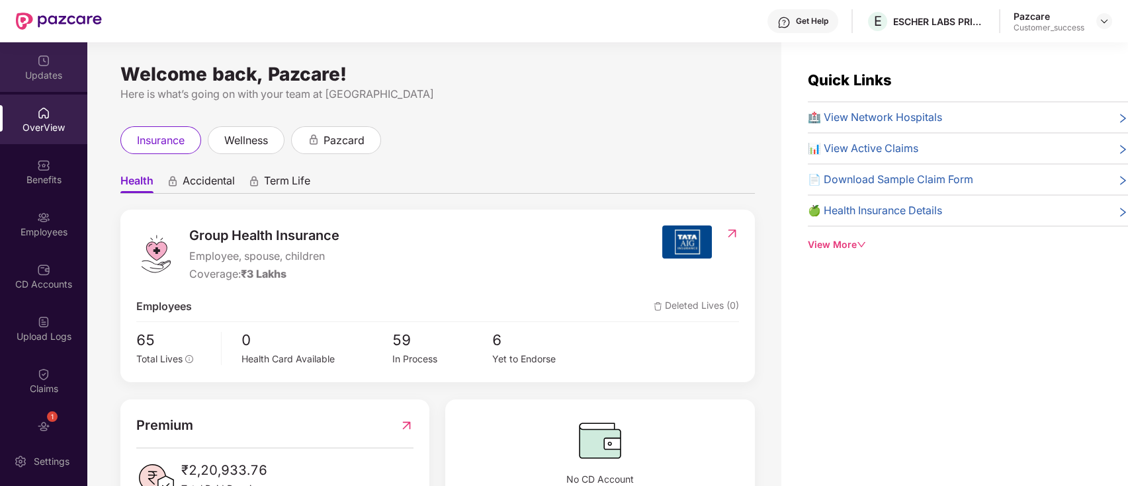
click at [42, 69] on div "Updates" at bounding box center [43, 75] width 87 height 13
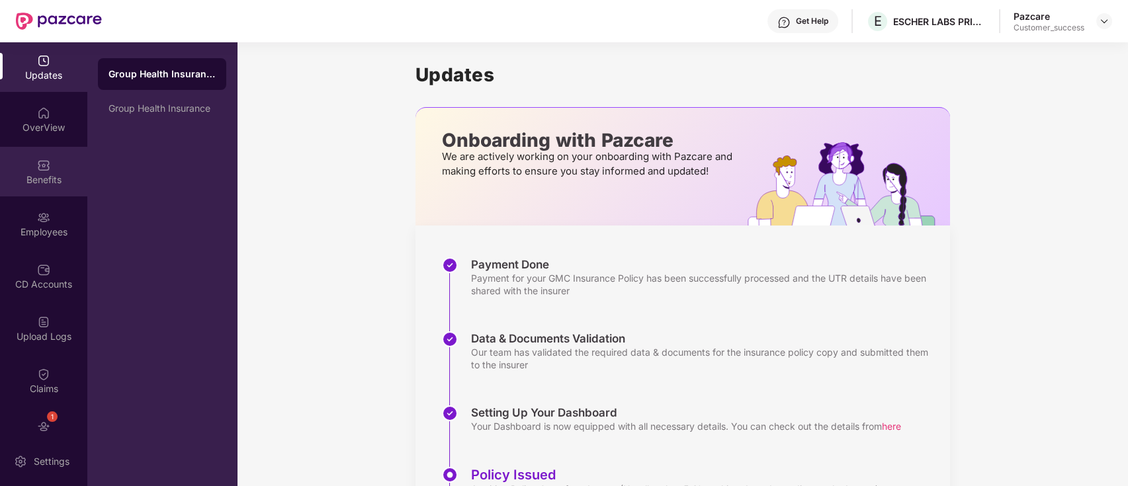
click at [32, 165] on div "Benefits" at bounding box center [43, 172] width 87 height 50
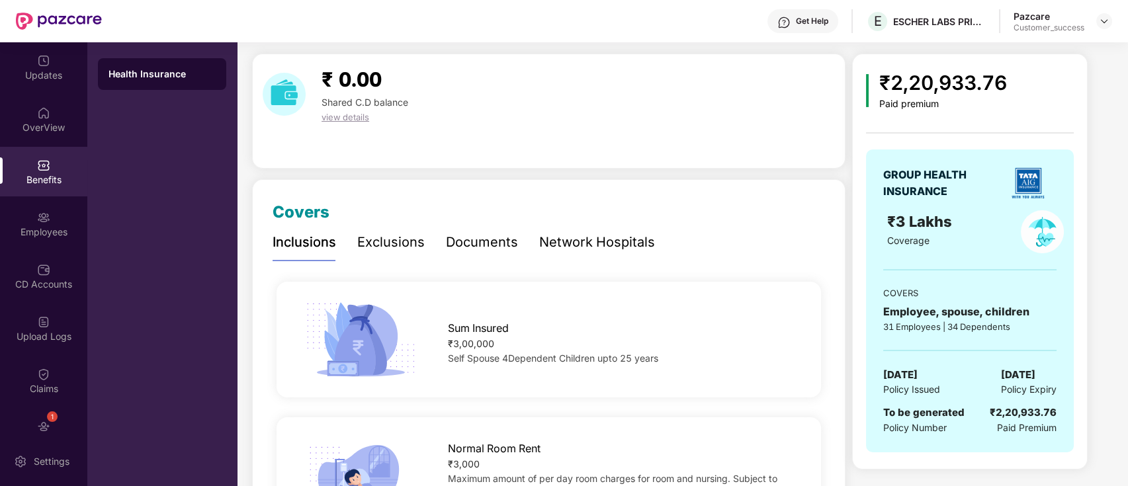
scroll to position [35, 0]
click at [1101, 14] on div at bounding box center [1105, 21] width 16 height 16
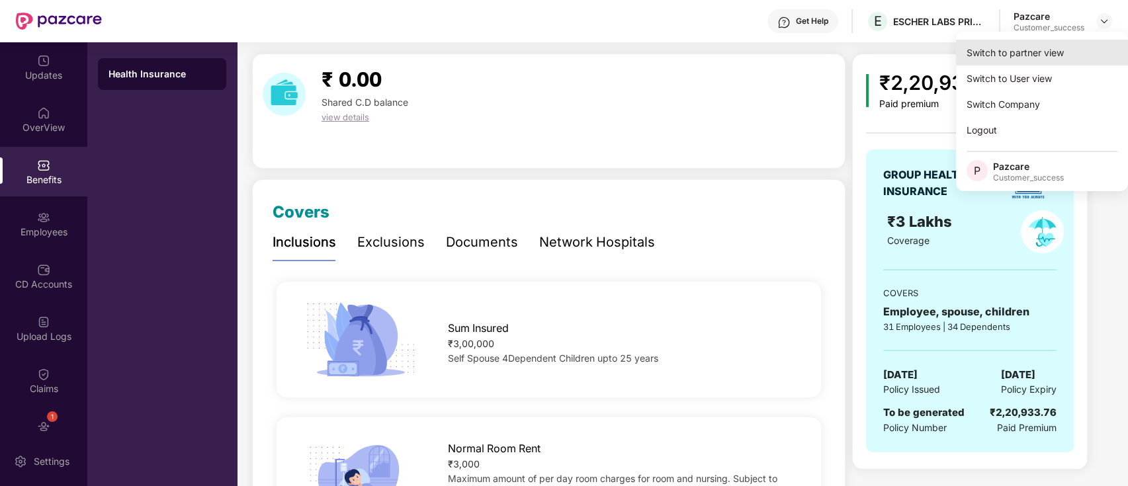
click at [1035, 56] on div "Switch to partner view" at bounding box center [1042, 53] width 172 height 26
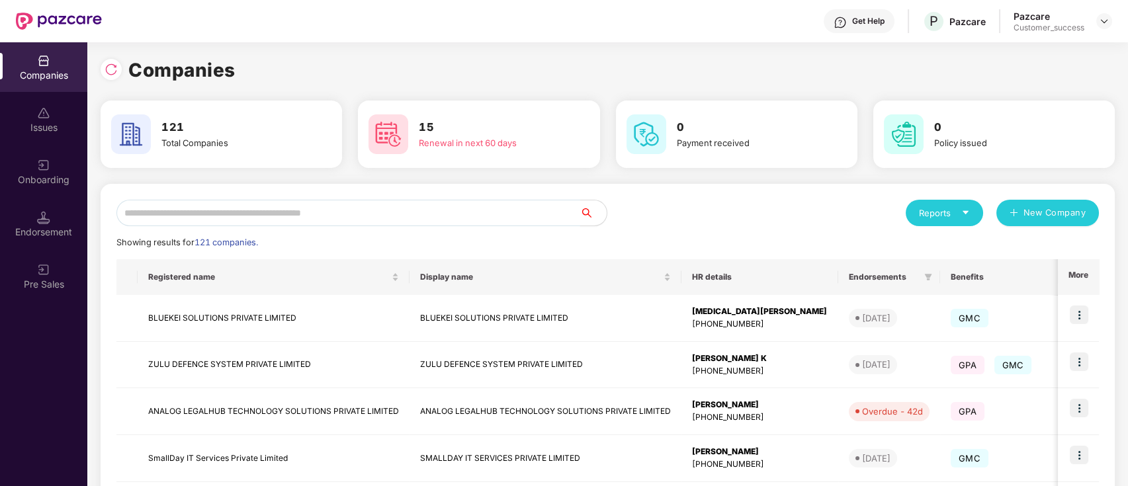
click at [307, 223] on input "text" at bounding box center [348, 213] width 464 height 26
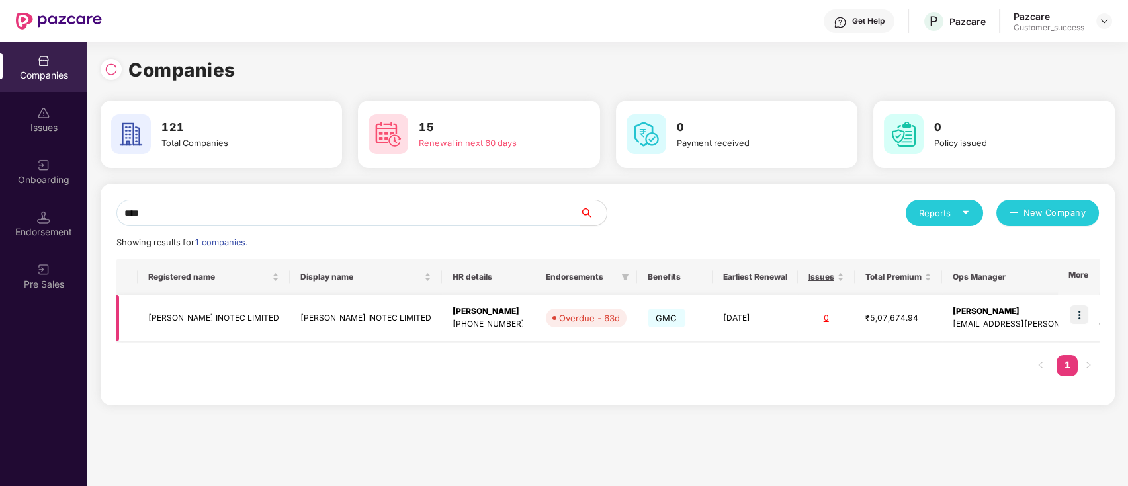
type input "****"
click at [1074, 314] on img at bounding box center [1079, 315] width 19 height 19
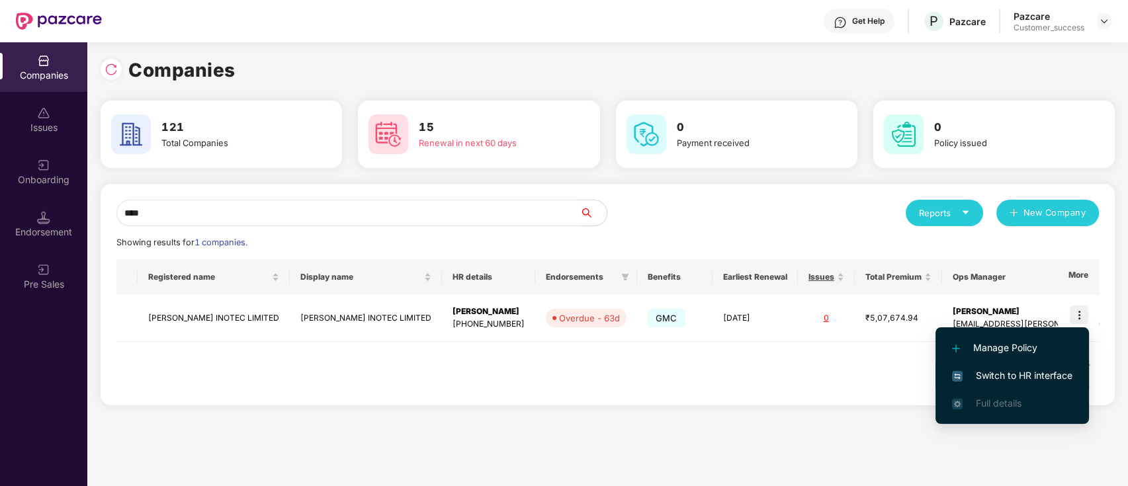
click at [1008, 371] on span "Switch to HR interface" at bounding box center [1012, 376] width 120 height 15
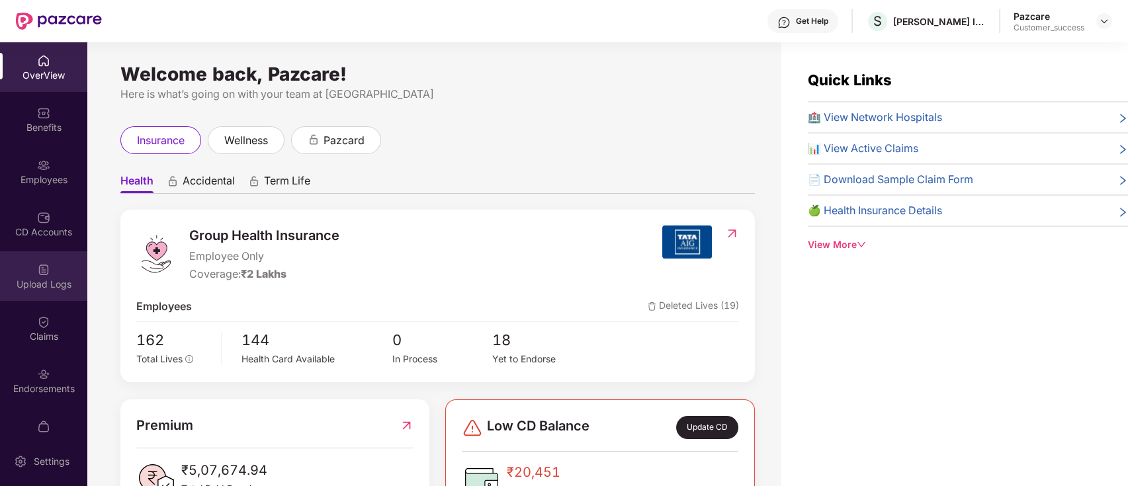
click at [49, 295] on div "Upload Logs" at bounding box center [43, 277] width 87 height 50
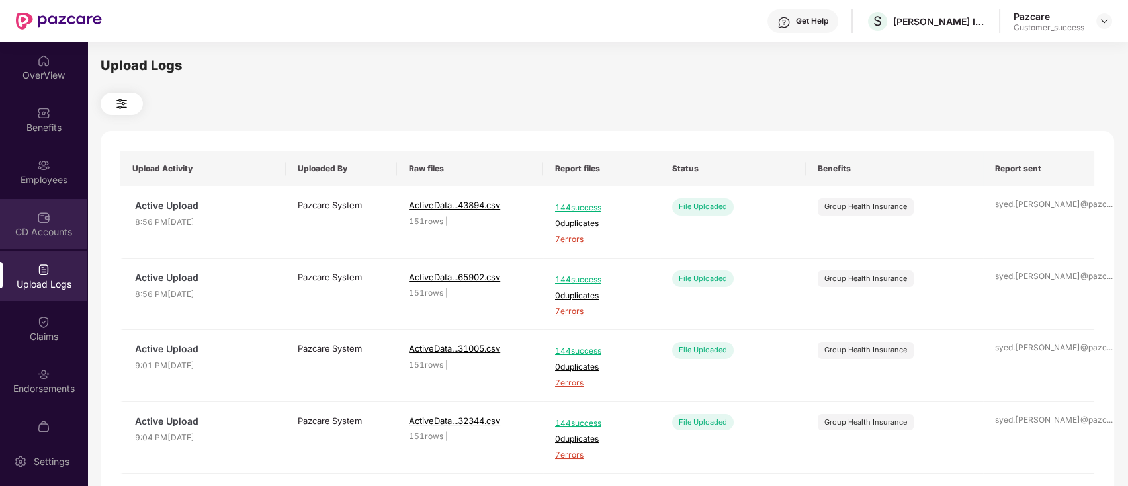
click at [21, 218] on div "CD Accounts" at bounding box center [43, 224] width 87 height 50
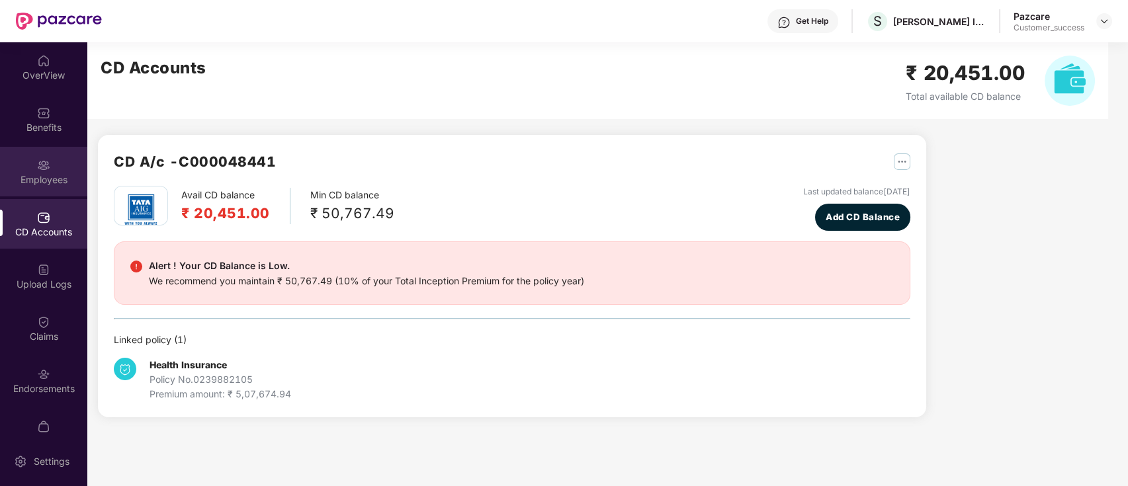
drag, startPoint x: 21, startPoint y: 218, endPoint x: 24, endPoint y: 183, distance: 36.0
click at [24, 183] on div "Employees" at bounding box center [43, 179] width 87 height 13
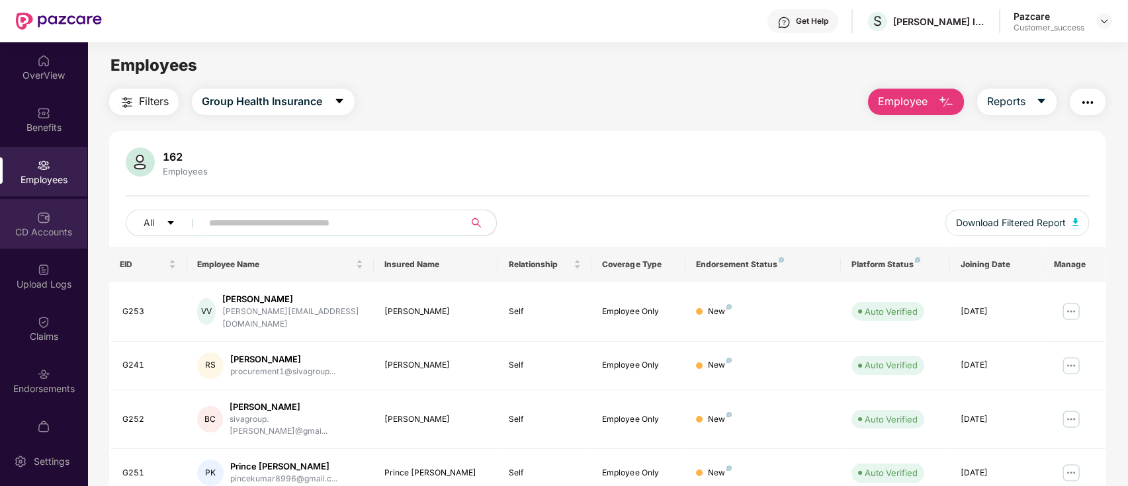
click at [45, 215] on img at bounding box center [43, 217] width 13 height 13
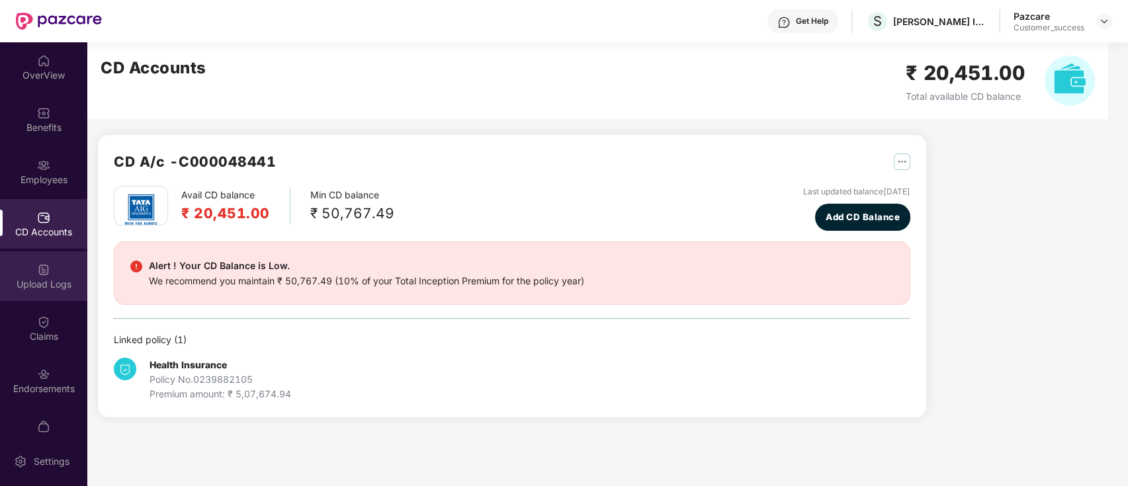
click at [52, 276] on div "Upload Logs" at bounding box center [43, 277] width 87 height 50
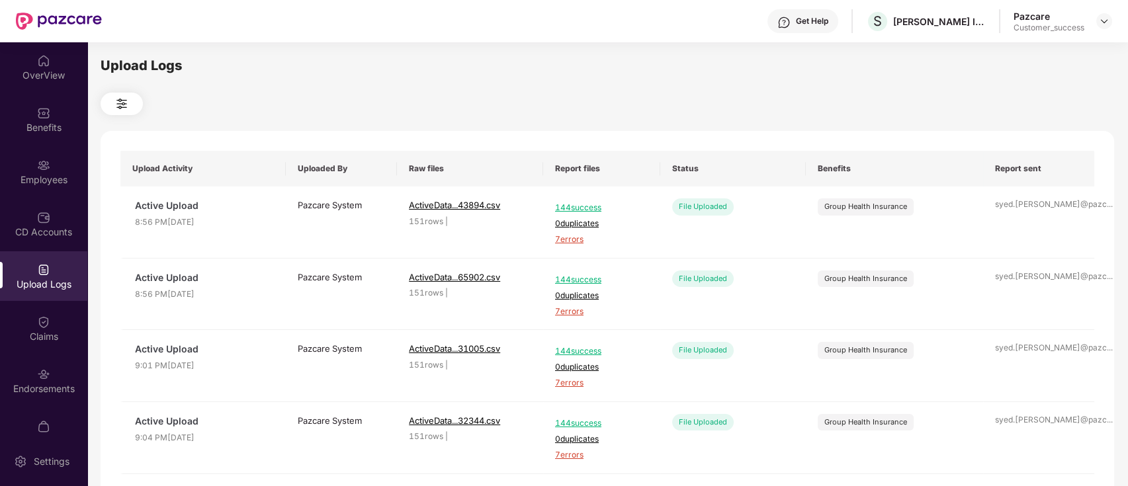
scroll to position [472, 0]
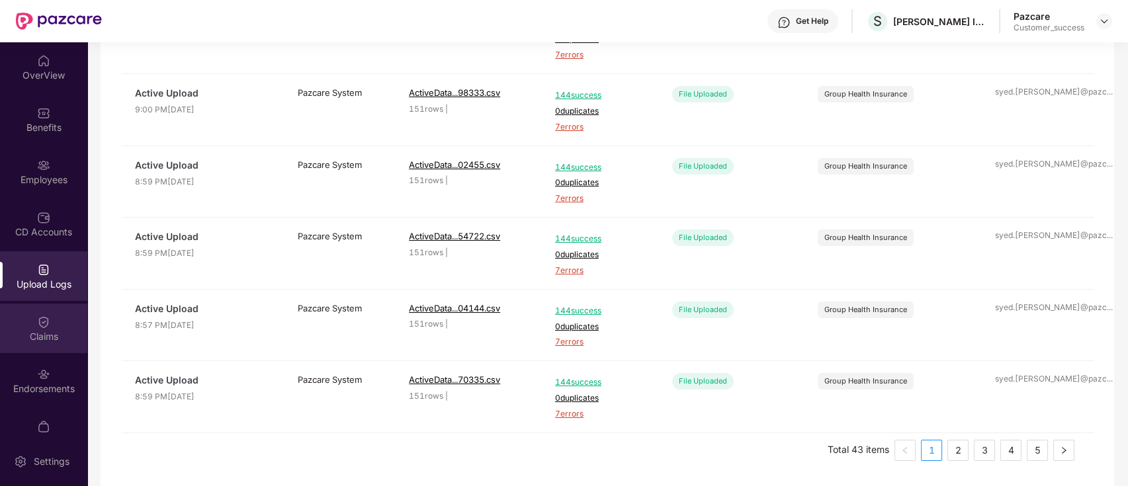
click at [15, 324] on div "Claims" at bounding box center [43, 329] width 87 height 50
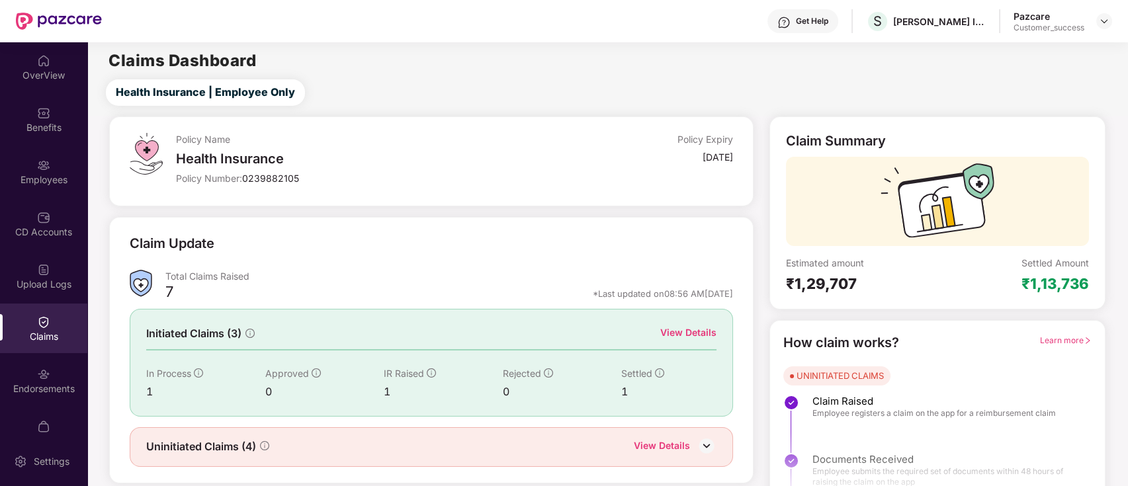
click at [488, 254] on div "Claim Update" at bounding box center [432, 252] width 604 height 36
click at [38, 193] on div "Employees" at bounding box center [43, 172] width 87 height 50
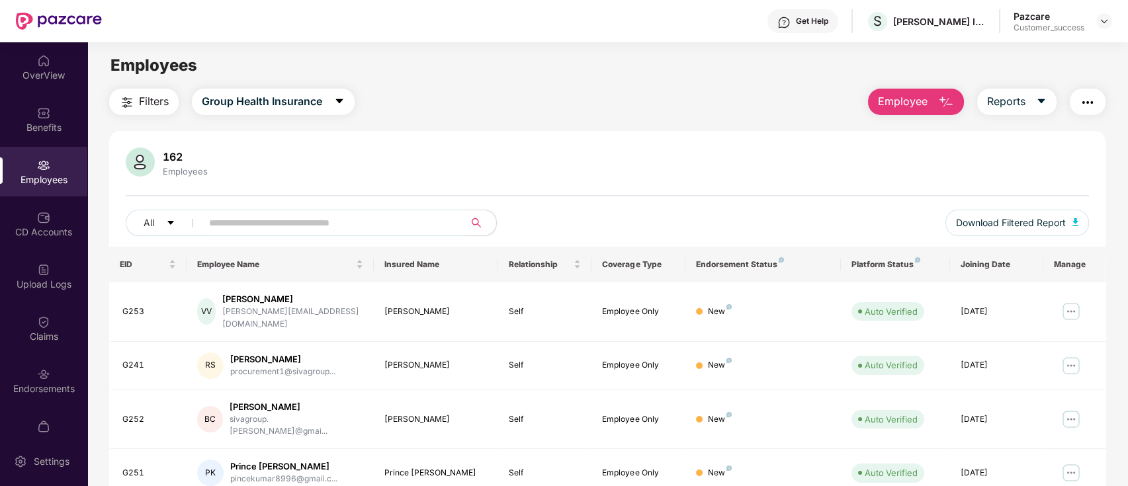
scroll to position [326, 0]
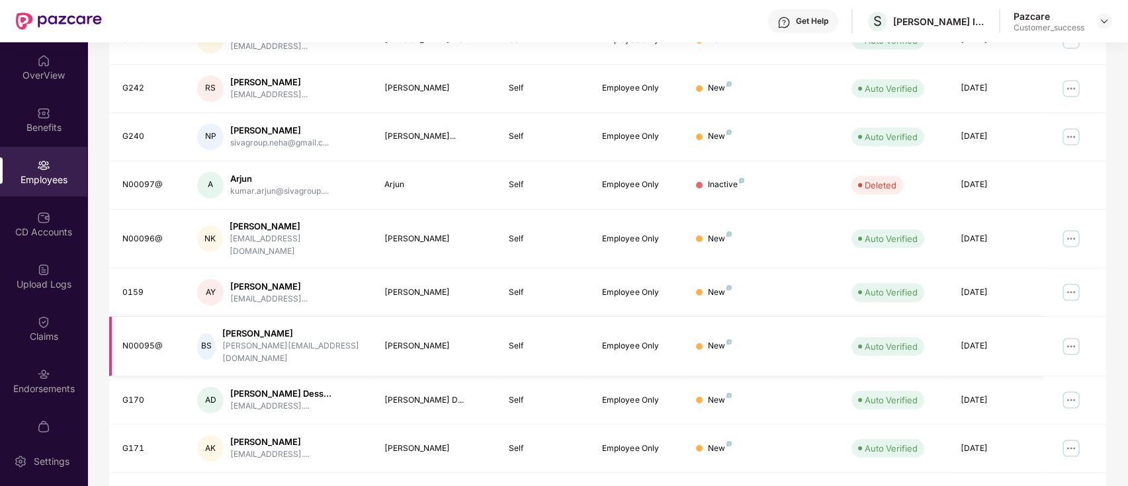
scroll to position [0, 0]
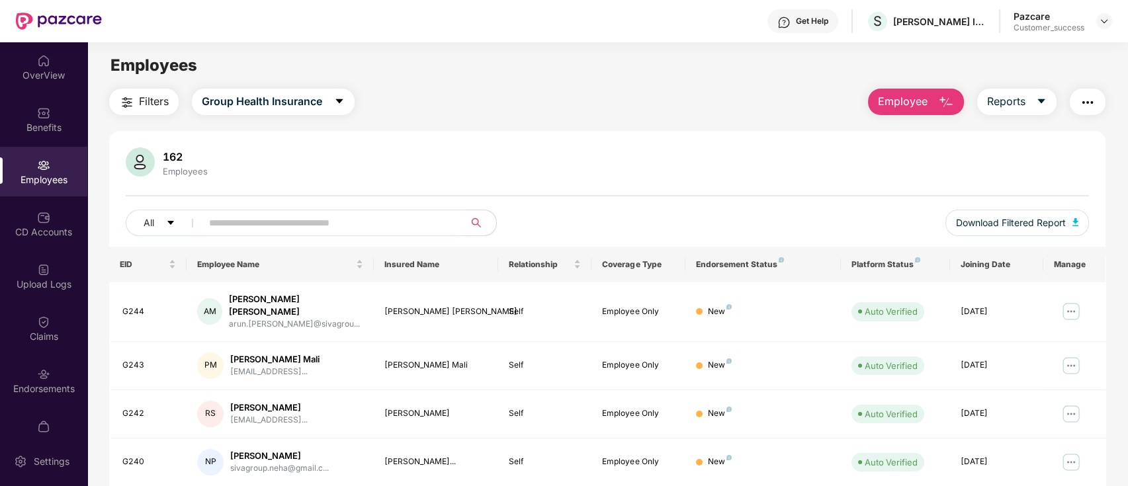
click at [647, 214] on div "All" at bounding box center [407, 223] width 563 height 26
click at [642, 118] on div "Filters Group Health Insurance Employee Reports 162 Employees All Download Filt…" at bounding box center [607, 468] width 997 height 758
click at [547, 156] on div "162 Employees" at bounding box center [608, 164] width 964 height 32
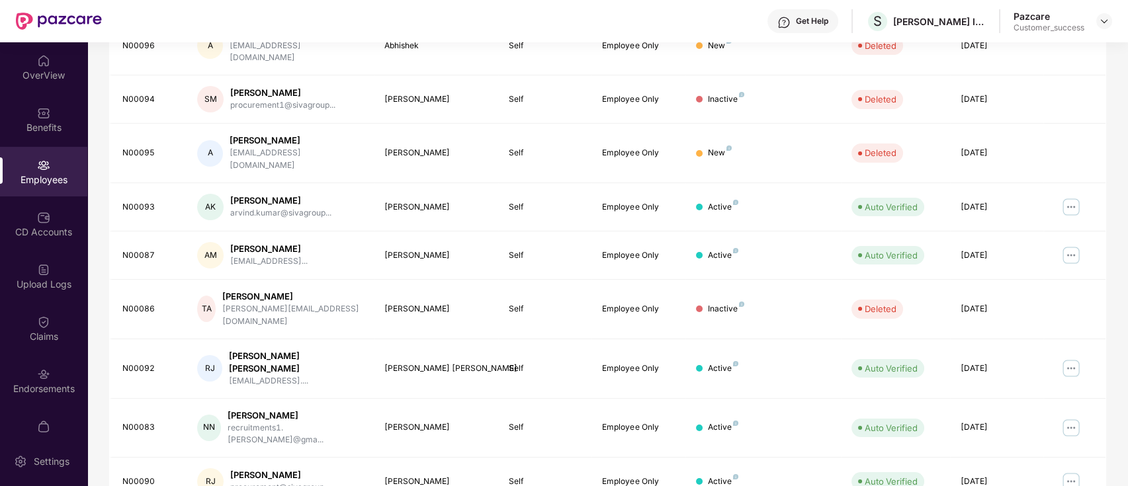
drag, startPoint x: 956, startPoint y: 464, endPoint x: 944, endPoint y: 443, distance: 23.4
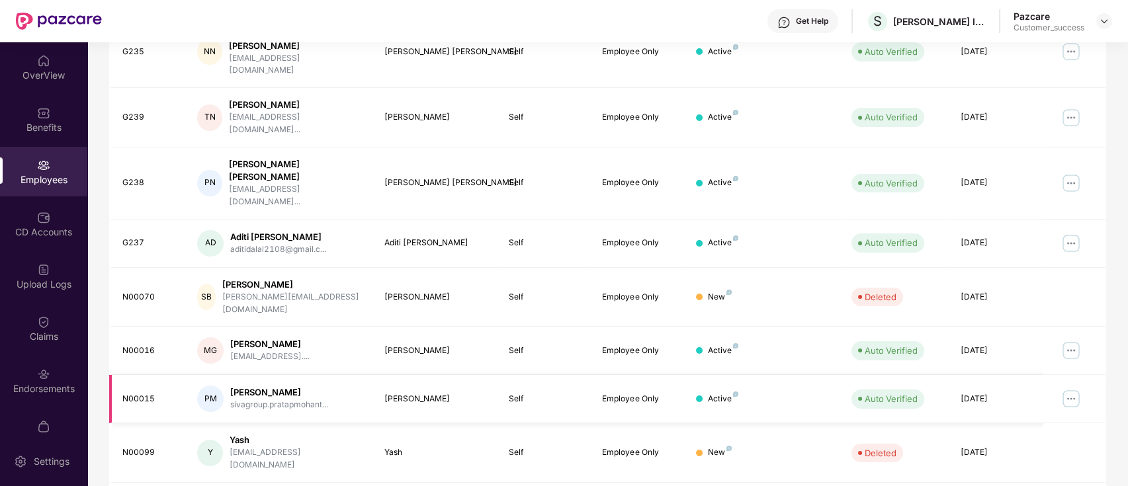
click at [1080, 389] on img at bounding box center [1071, 399] width 21 height 21
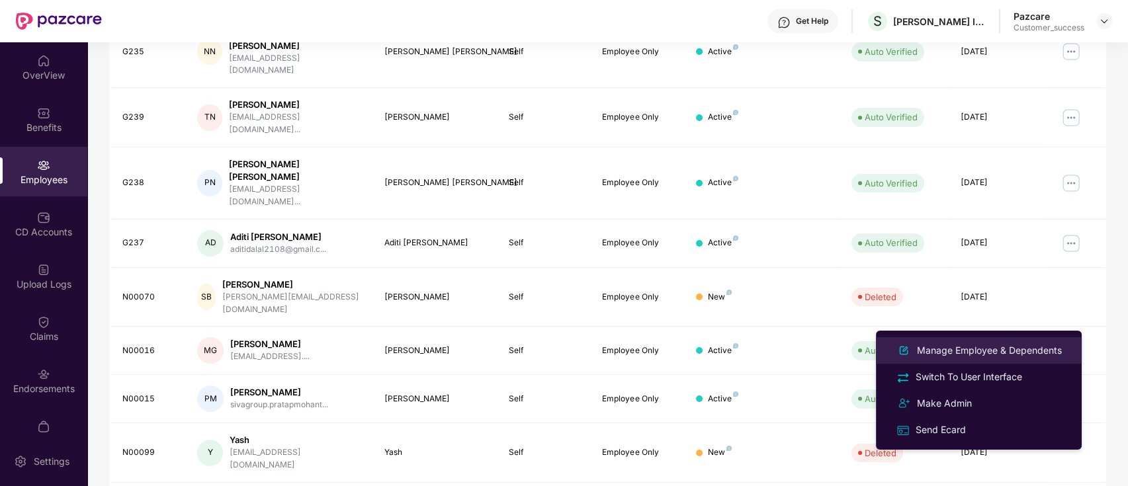
click at [974, 347] on div "Manage Employee & Dependents" at bounding box center [990, 351] width 150 height 15
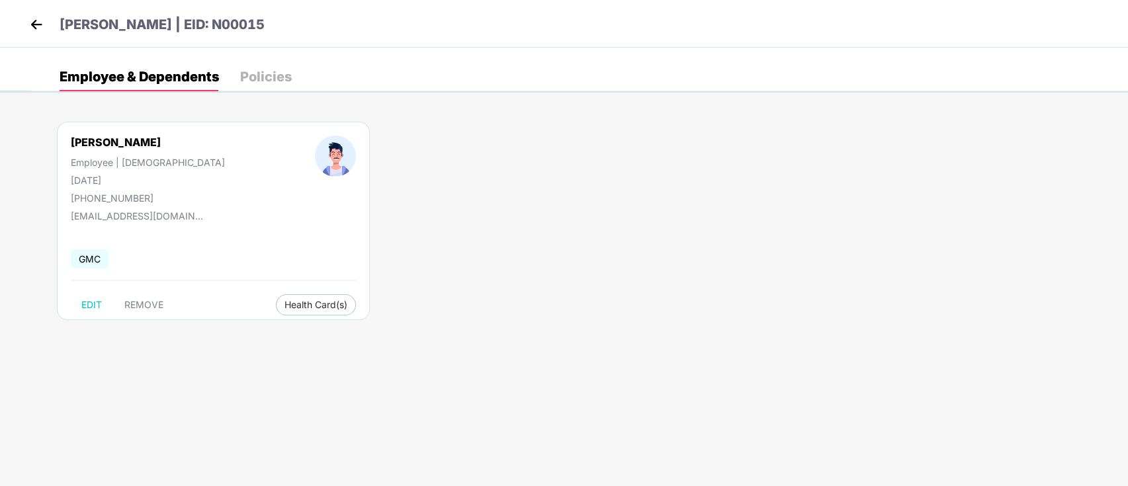
drag, startPoint x: 902, startPoint y: 255, endPoint x: 898, endPoint y: 238, distance: 17.0
click at [901, 255] on div "[PERSON_NAME] Employee | [DEMOGRAPHIC_DATA] [DATE] [PHONE_NUMBER] [EMAIL_ADDRES…" at bounding box center [579, 228] width 1098 height 252
drag, startPoint x: 806, startPoint y: 232, endPoint x: 712, endPoint y: 206, distance: 97.0
click at [795, 230] on div "[PERSON_NAME] Employee | [DEMOGRAPHIC_DATA] [DATE] [PHONE_NUMBER] [EMAIL_ADDRES…" at bounding box center [579, 228] width 1098 height 252
click at [36, 15] on img at bounding box center [36, 25] width 20 height 20
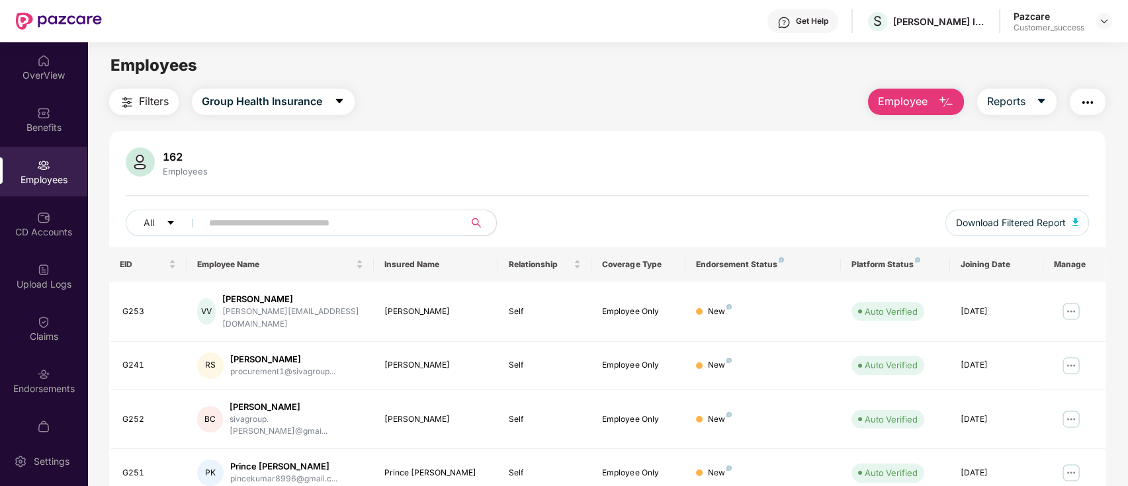
click at [407, 165] on div "162 Employees" at bounding box center [608, 164] width 964 height 32
click at [43, 212] on img at bounding box center [43, 217] width 13 height 13
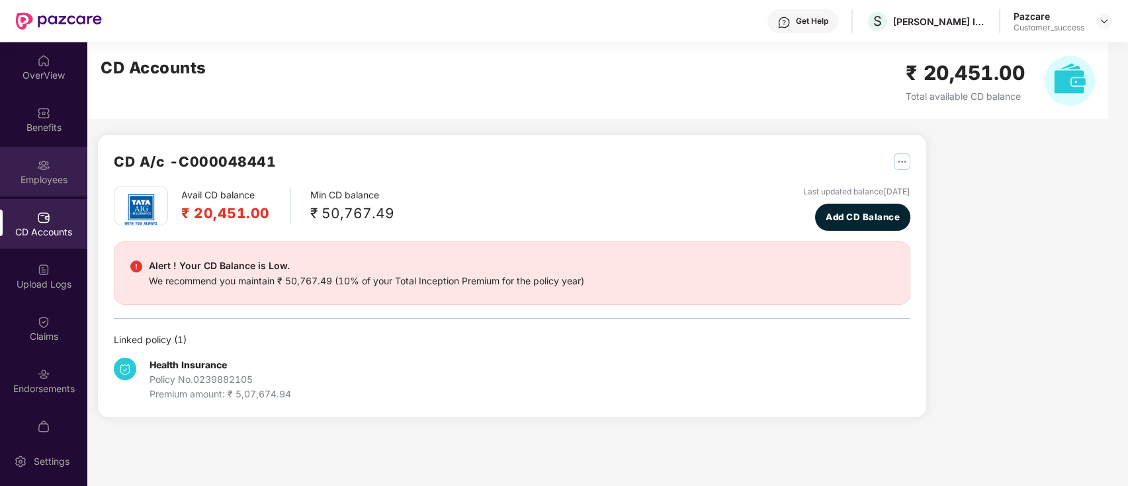
click at [34, 161] on div "Employees" at bounding box center [43, 172] width 87 height 50
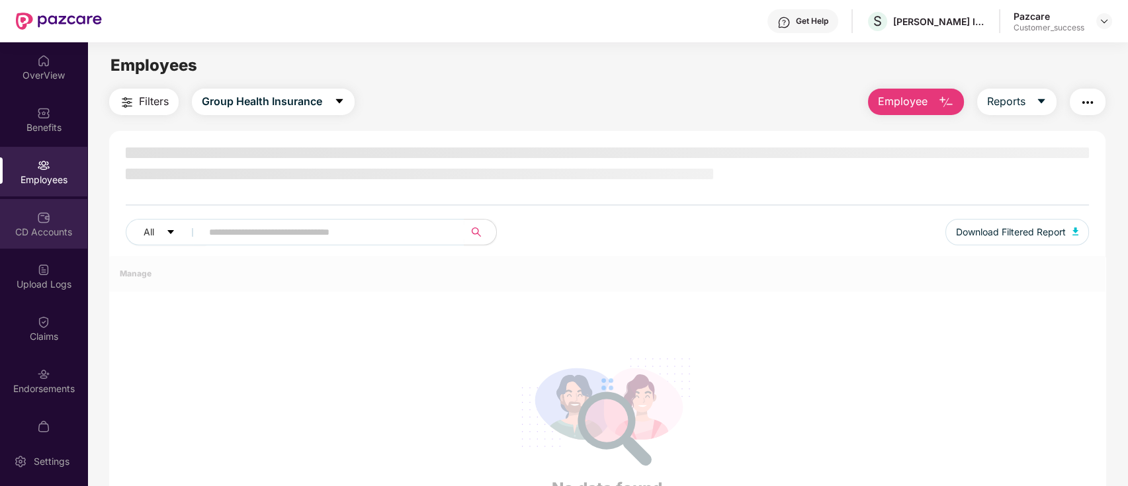
click at [30, 204] on div "CD Accounts" at bounding box center [43, 224] width 87 height 50
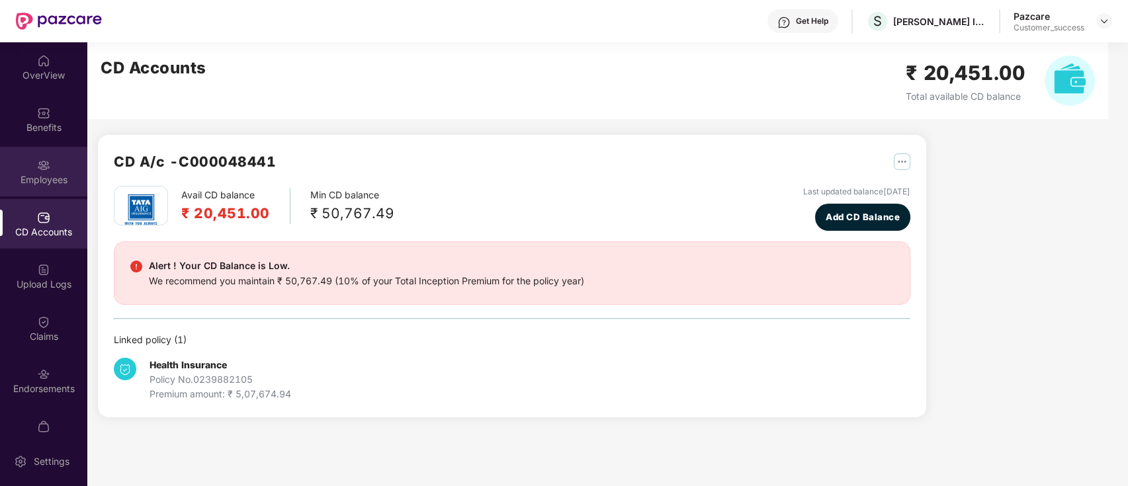
click at [48, 158] on div at bounding box center [43, 164] width 13 height 13
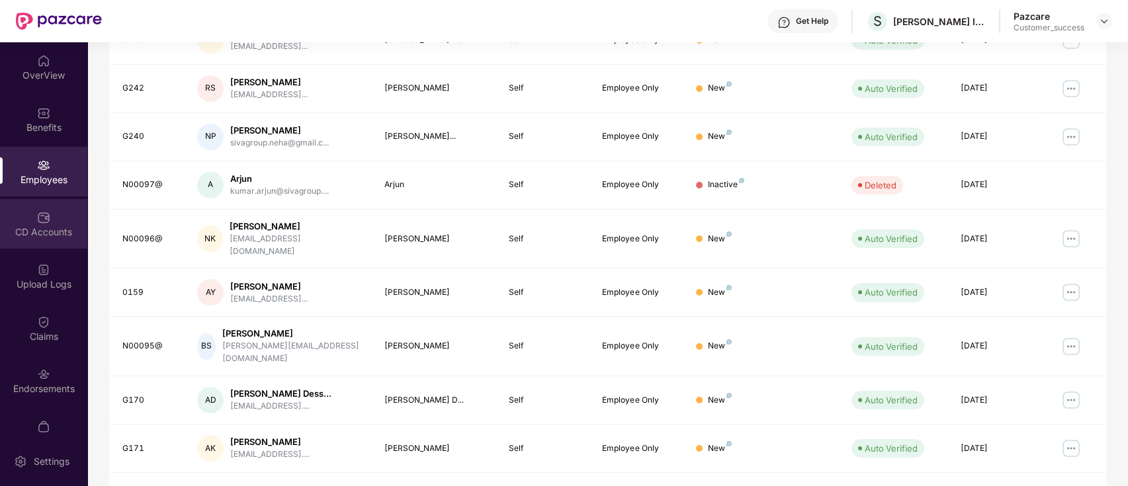
click at [6, 214] on div "CD Accounts" at bounding box center [43, 224] width 87 height 50
